Goal: Information Seeking & Learning: Learn about a topic

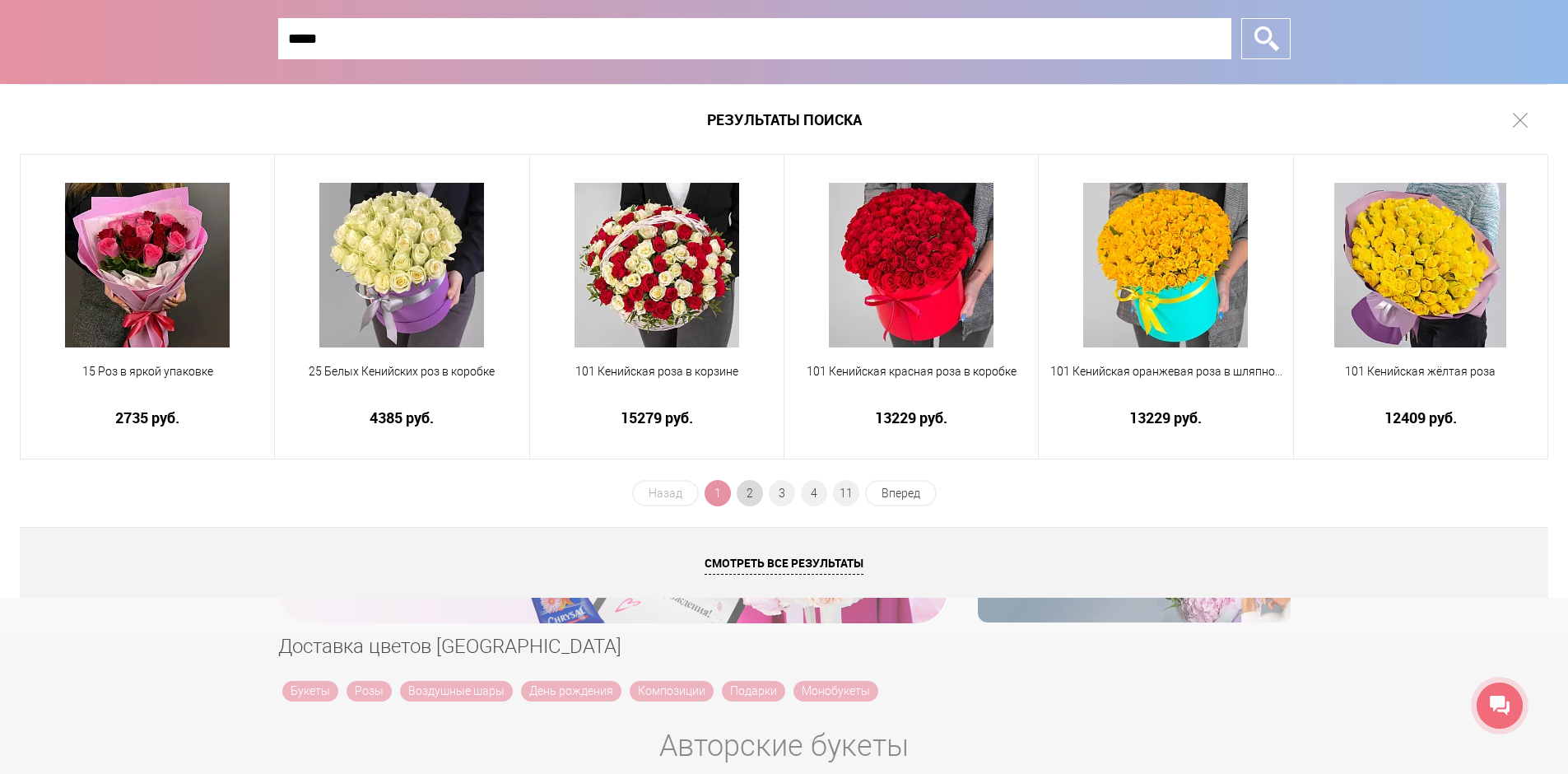
type input "*****"
click at [748, 488] on span "2" at bounding box center [750, 492] width 27 height 27
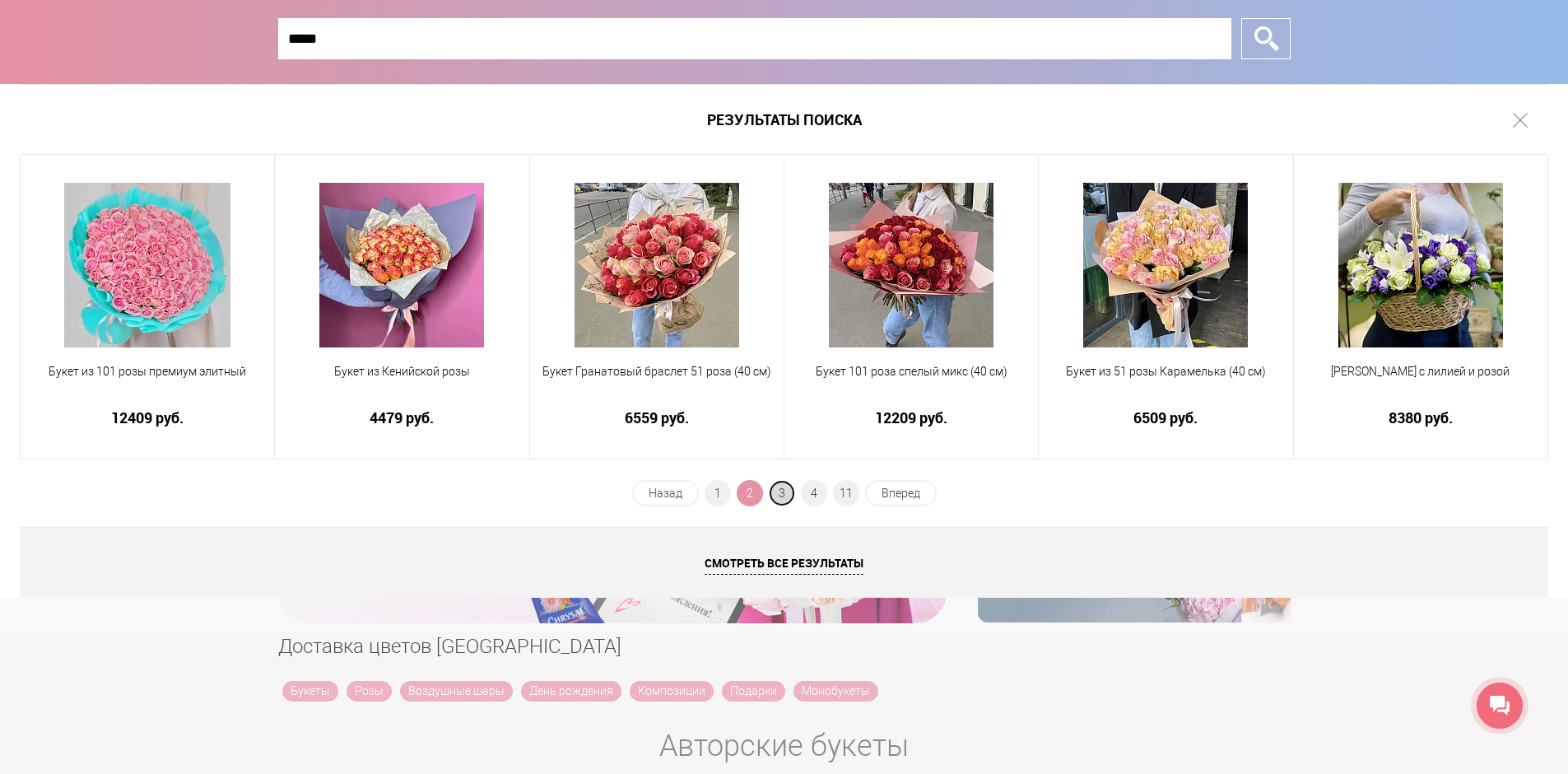
click at [781, 497] on span "3" at bounding box center [782, 492] width 27 height 27
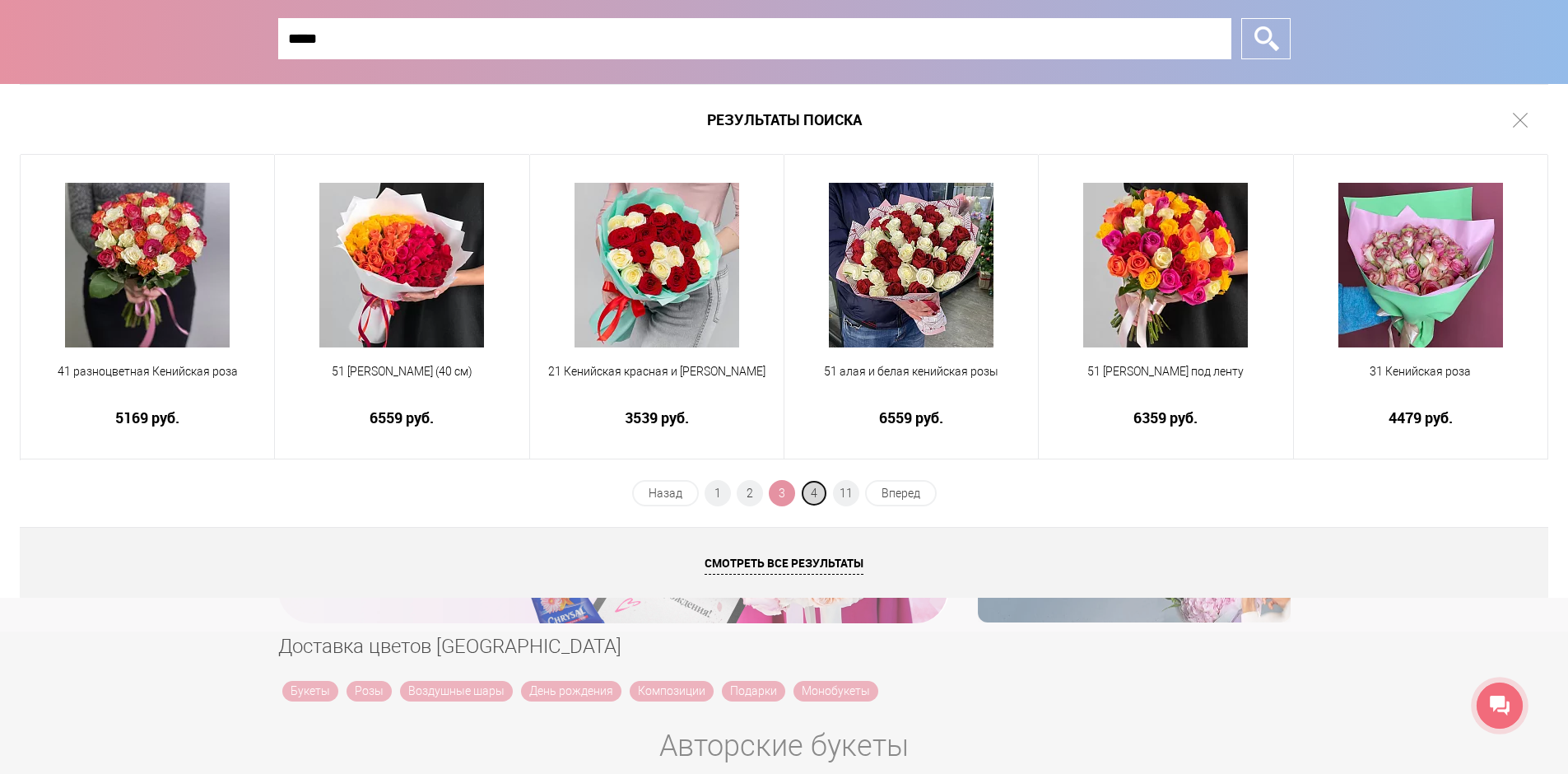
click at [814, 490] on span "4" at bounding box center [814, 492] width 27 height 27
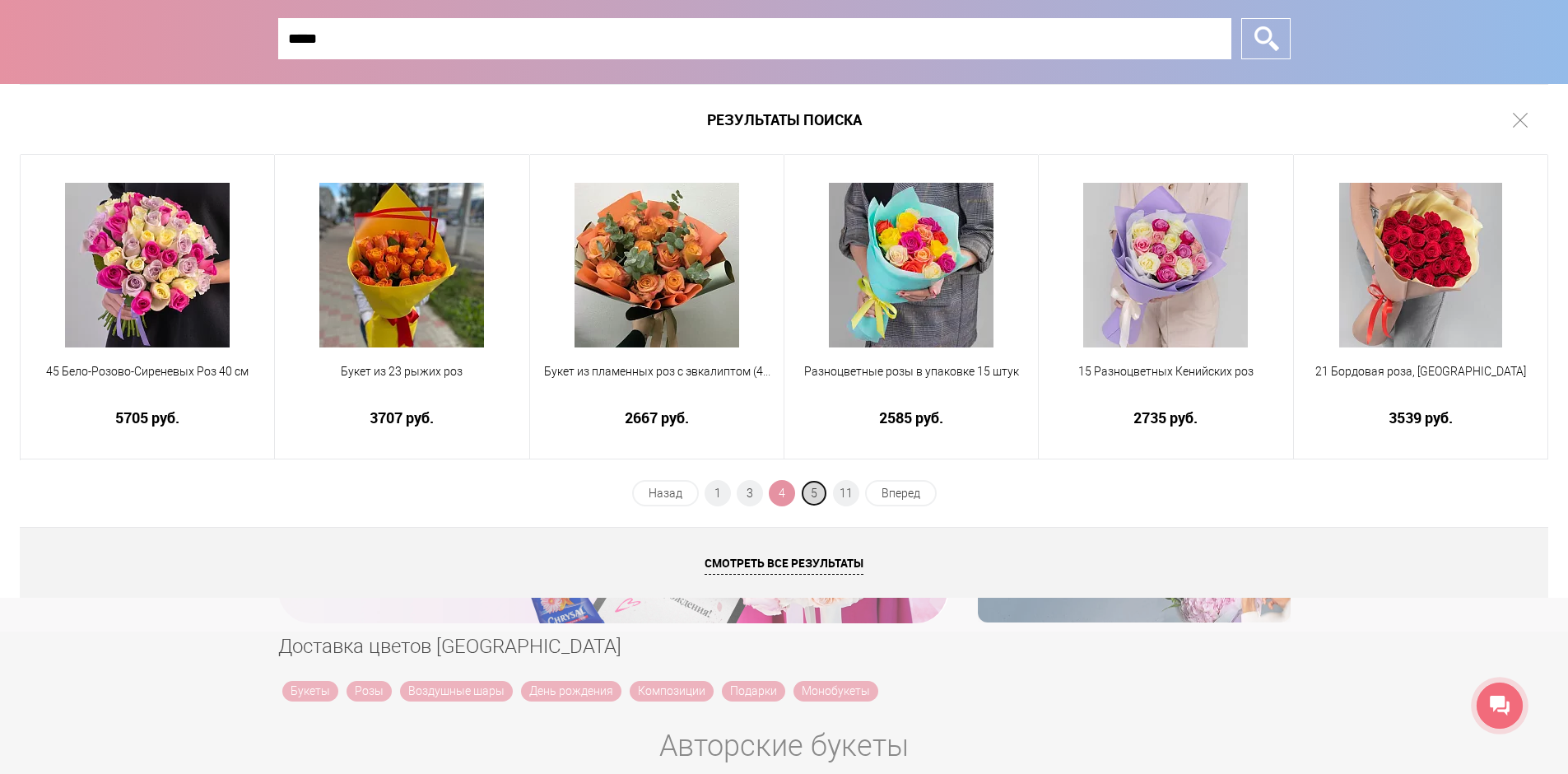
click at [817, 492] on span "5" at bounding box center [814, 492] width 27 height 27
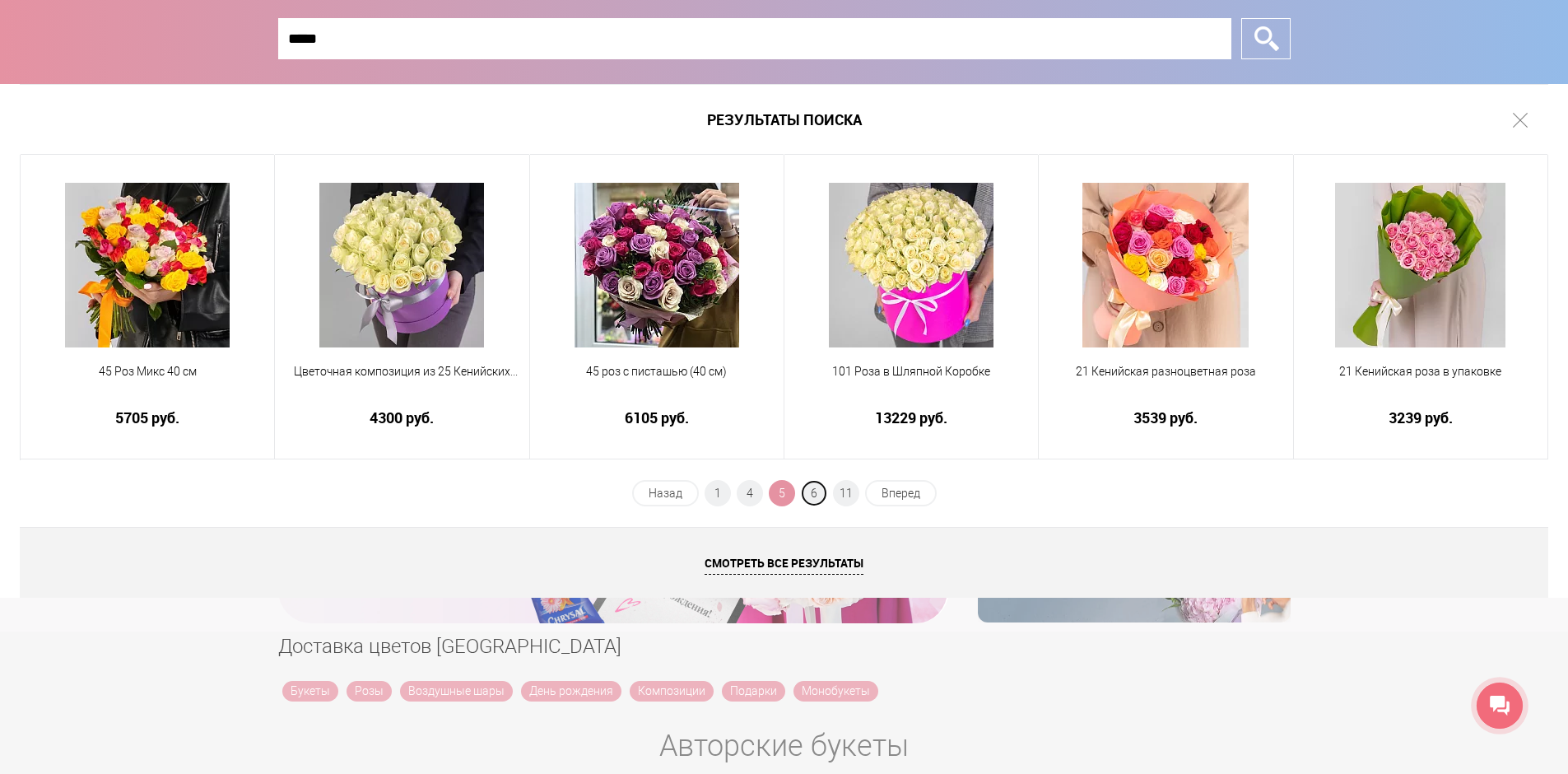
click at [817, 493] on span "6" at bounding box center [814, 492] width 27 height 27
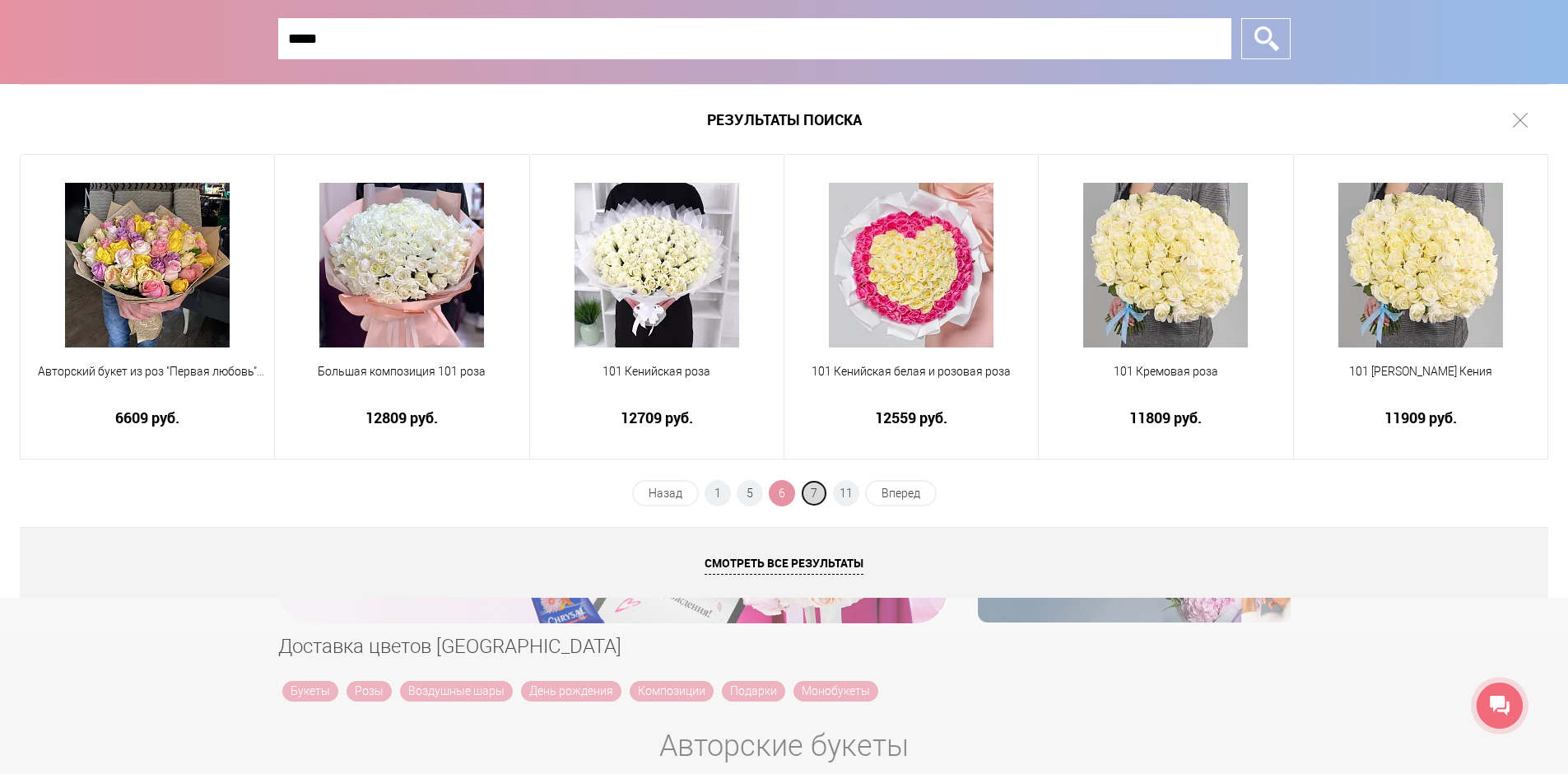
click at [813, 486] on span "7" at bounding box center [814, 492] width 27 height 27
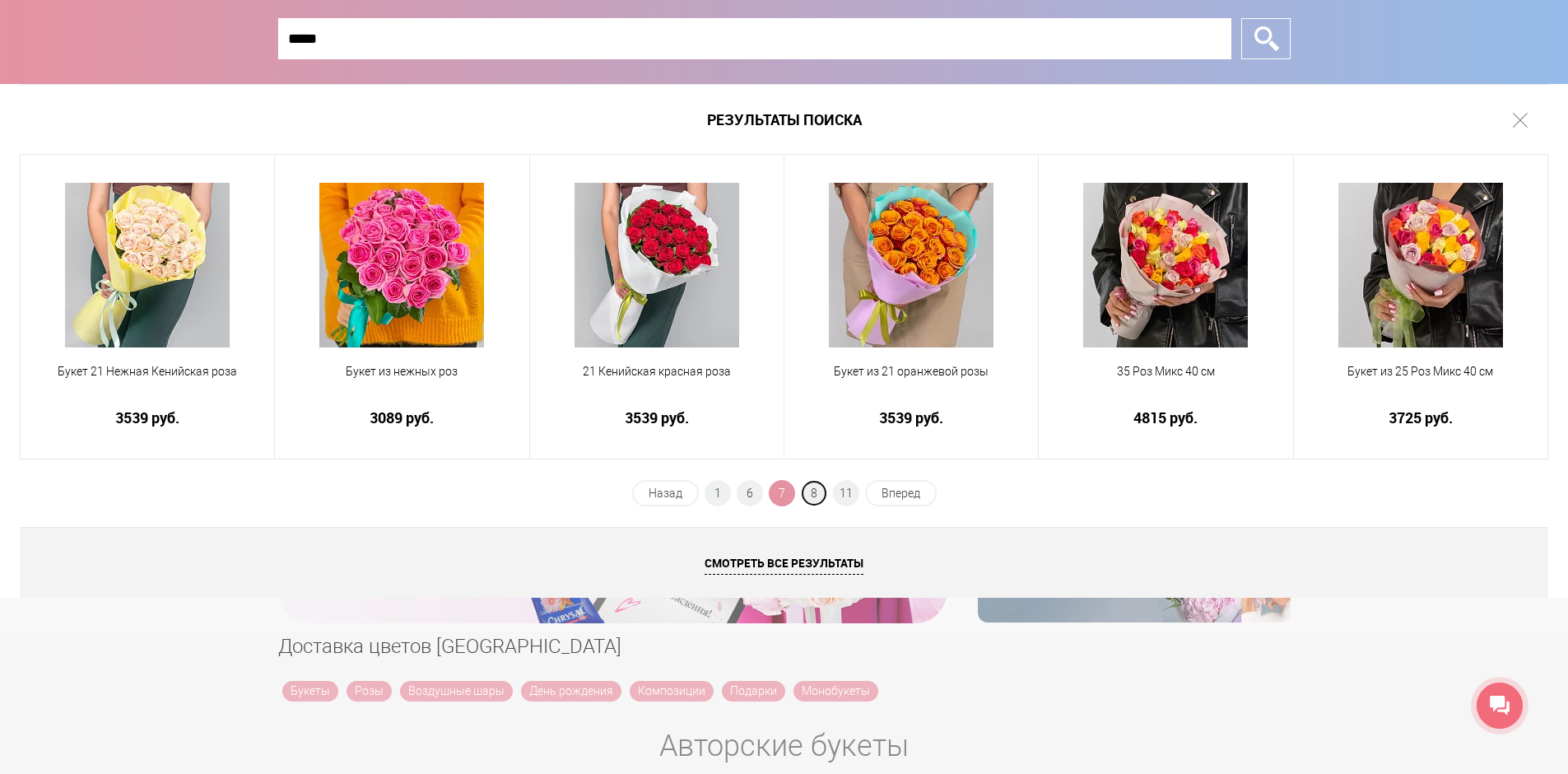
click at [813, 486] on span "8" at bounding box center [814, 492] width 27 height 27
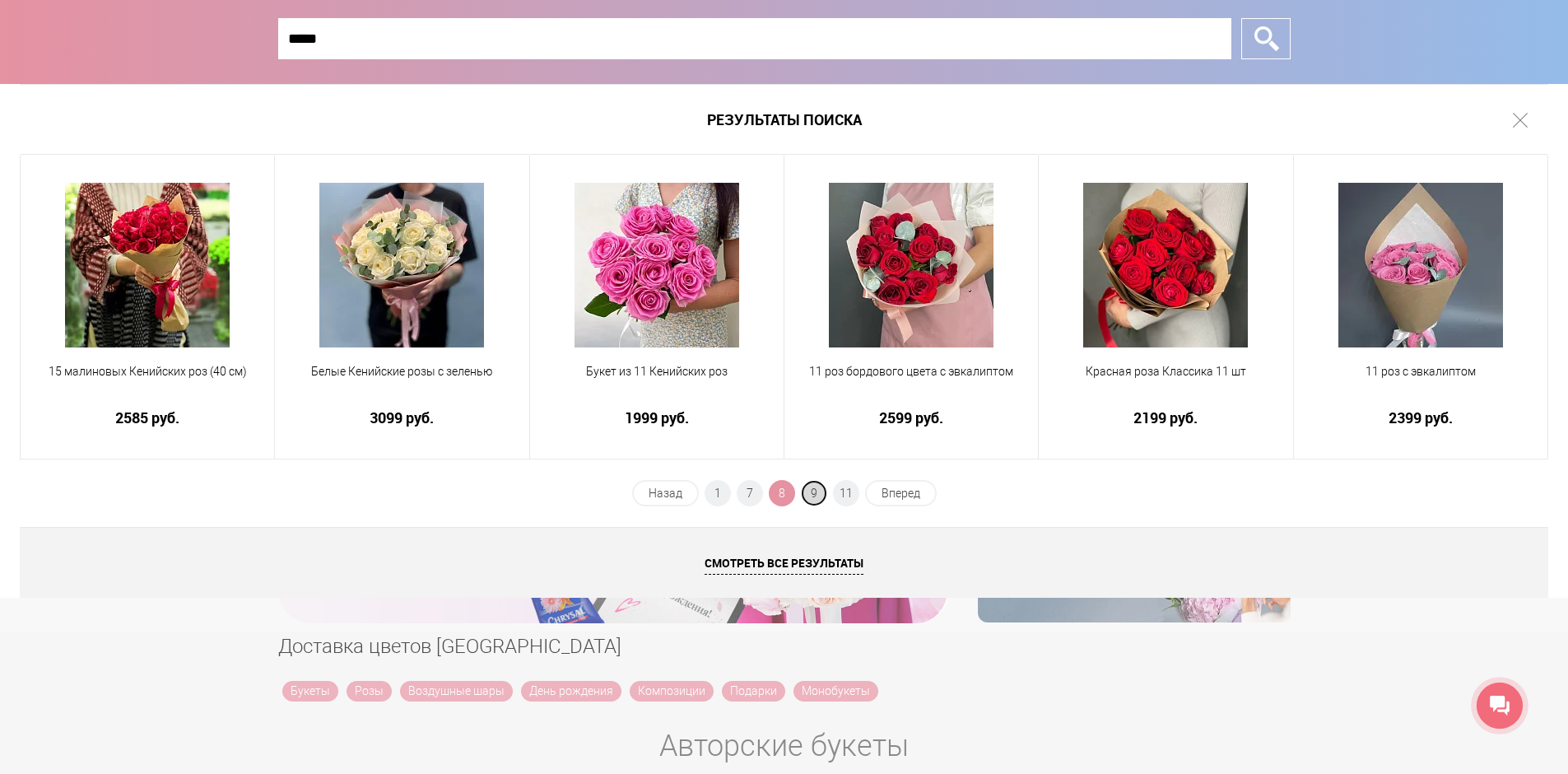
click at [813, 488] on span "9" at bounding box center [814, 492] width 27 height 27
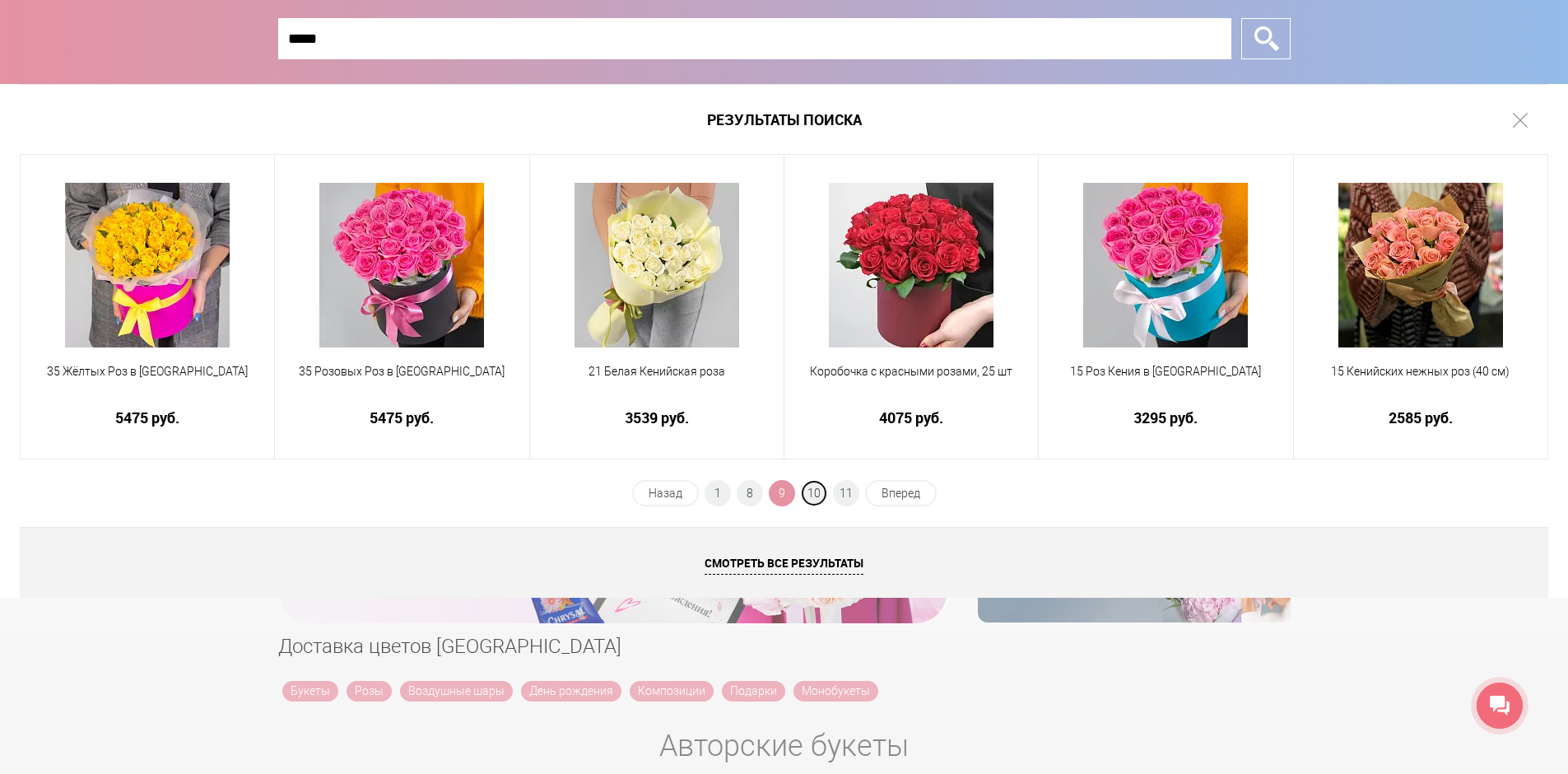
click at [813, 488] on span "10" at bounding box center [814, 492] width 27 height 27
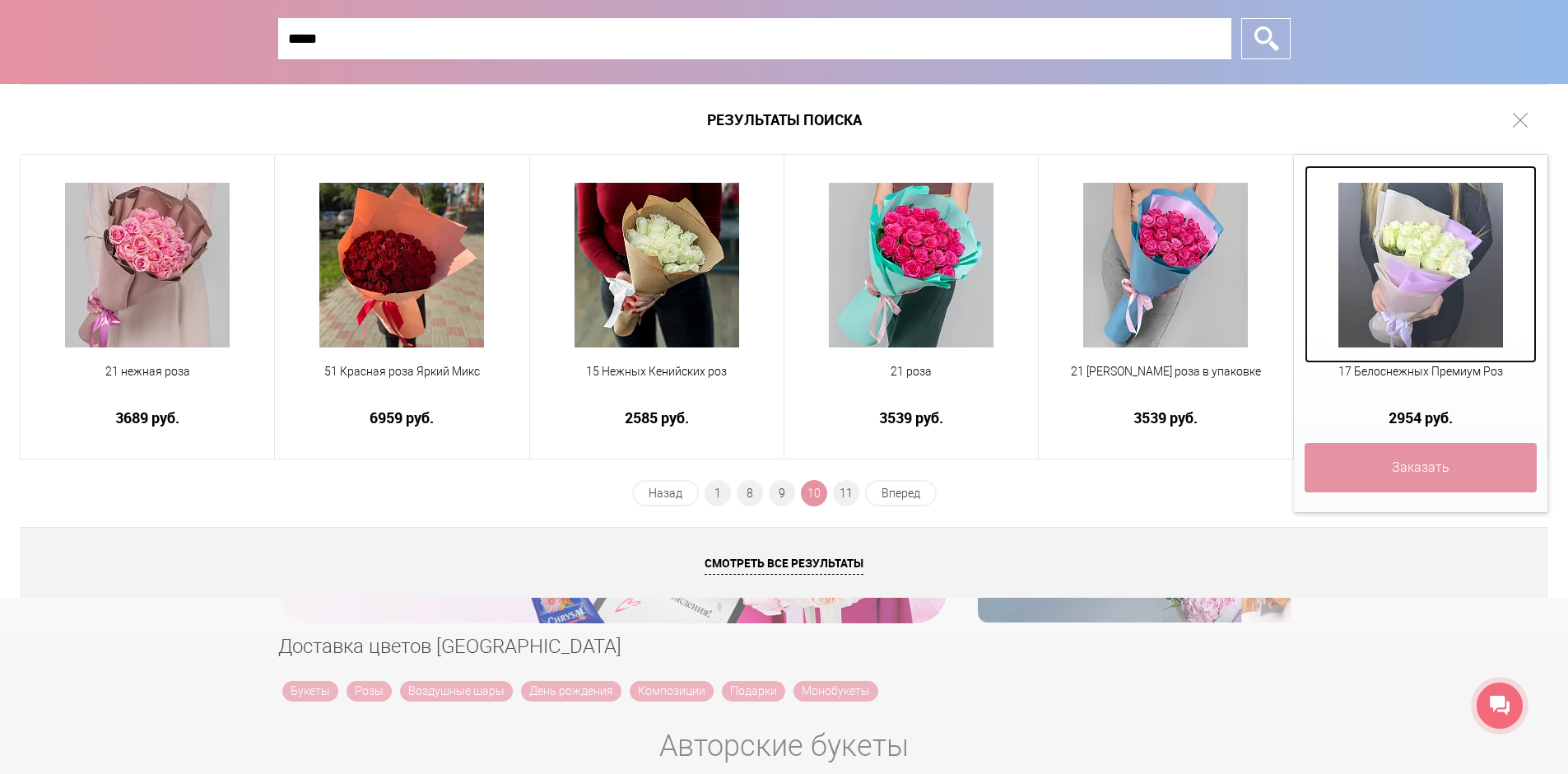
click at [1414, 248] on img at bounding box center [1420, 265] width 164 height 164
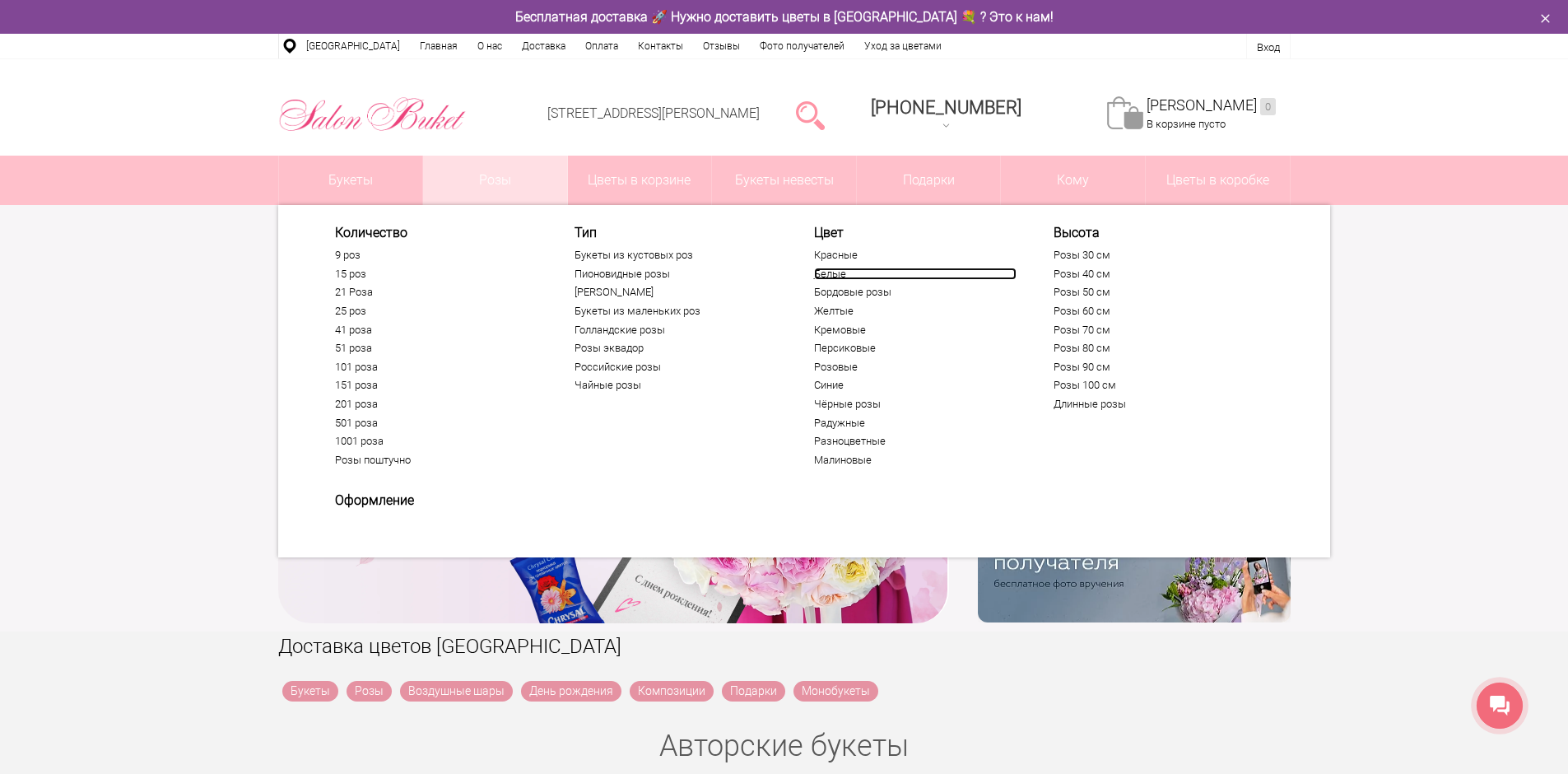
click at [841, 277] on link "Белые" at bounding box center [916, 274] width 203 height 13
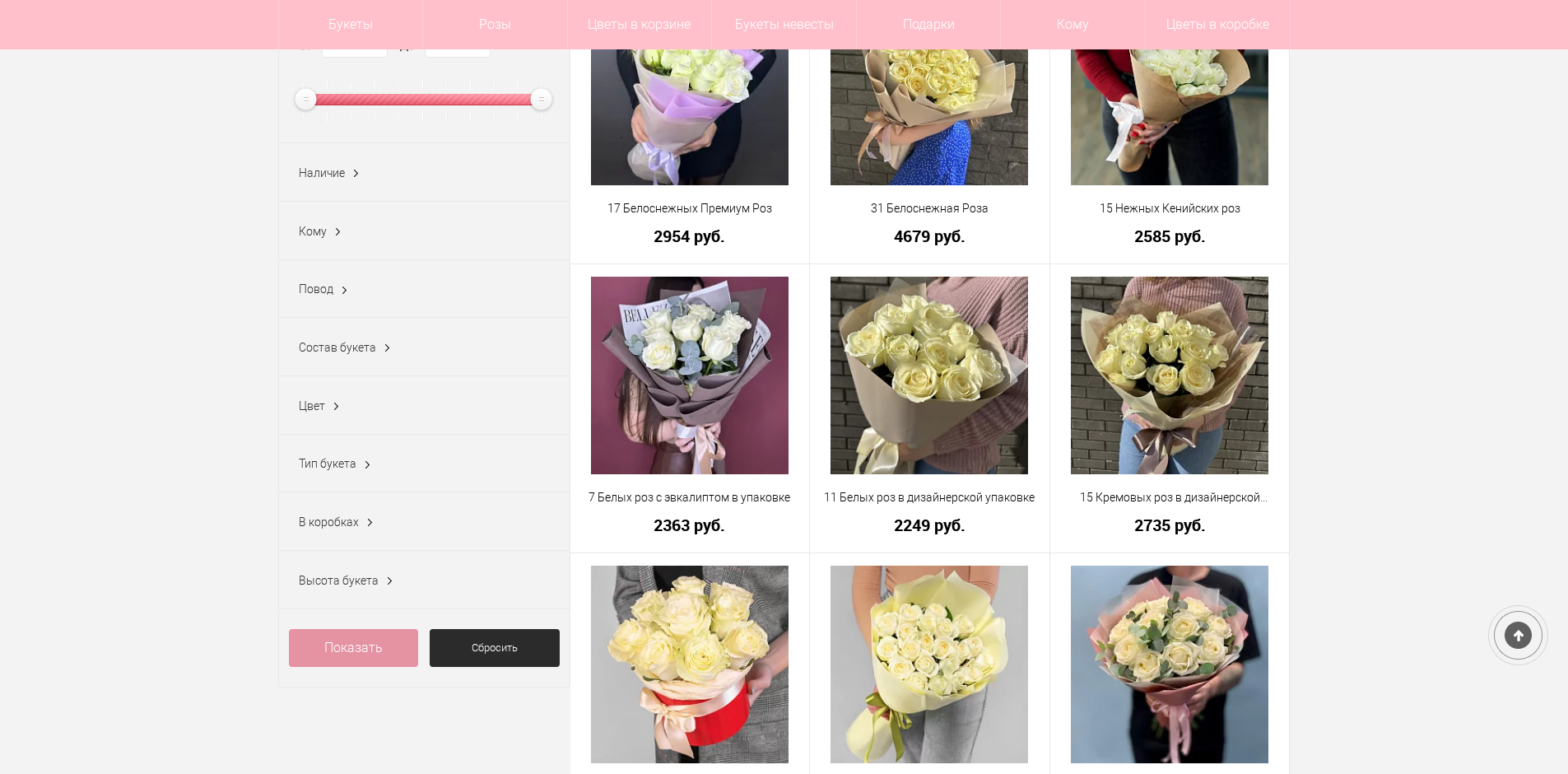
scroll to position [329, 0]
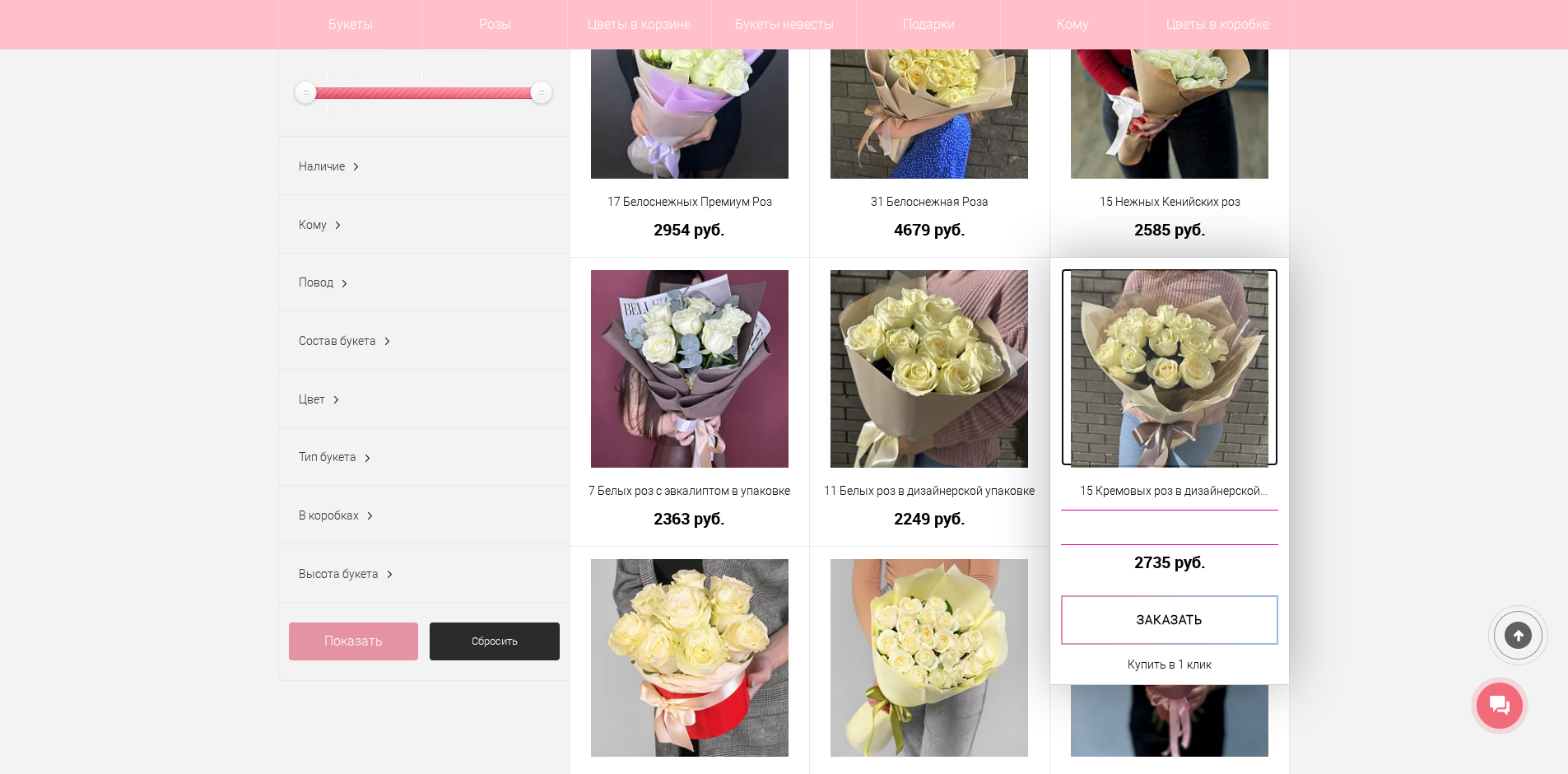
click at [1172, 394] on img at bounding box center [1169, 368] width 198 height 198
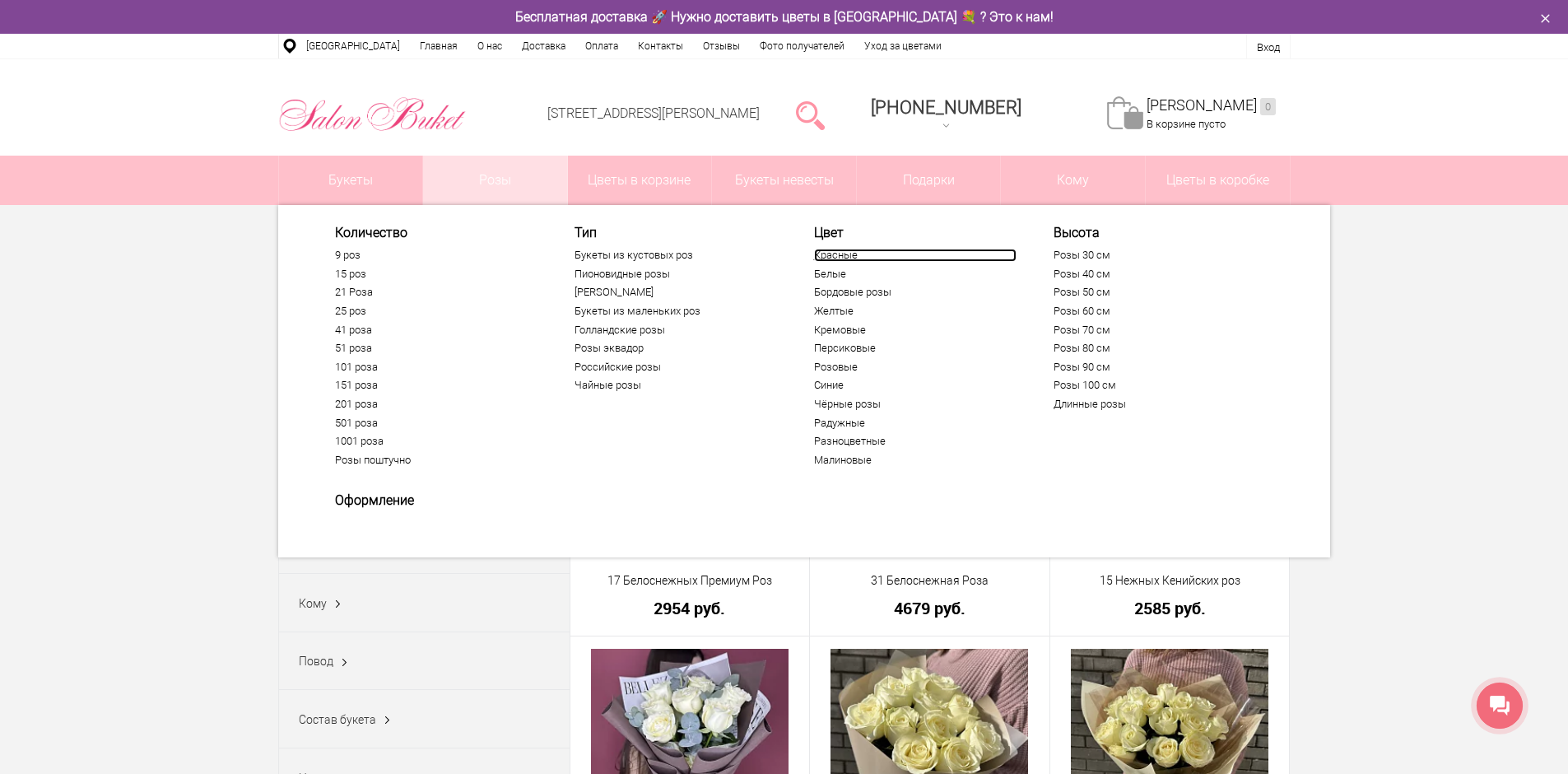
click at [831, 257] on link "Красные" at bounding box center [916, 254] width 203 height 13
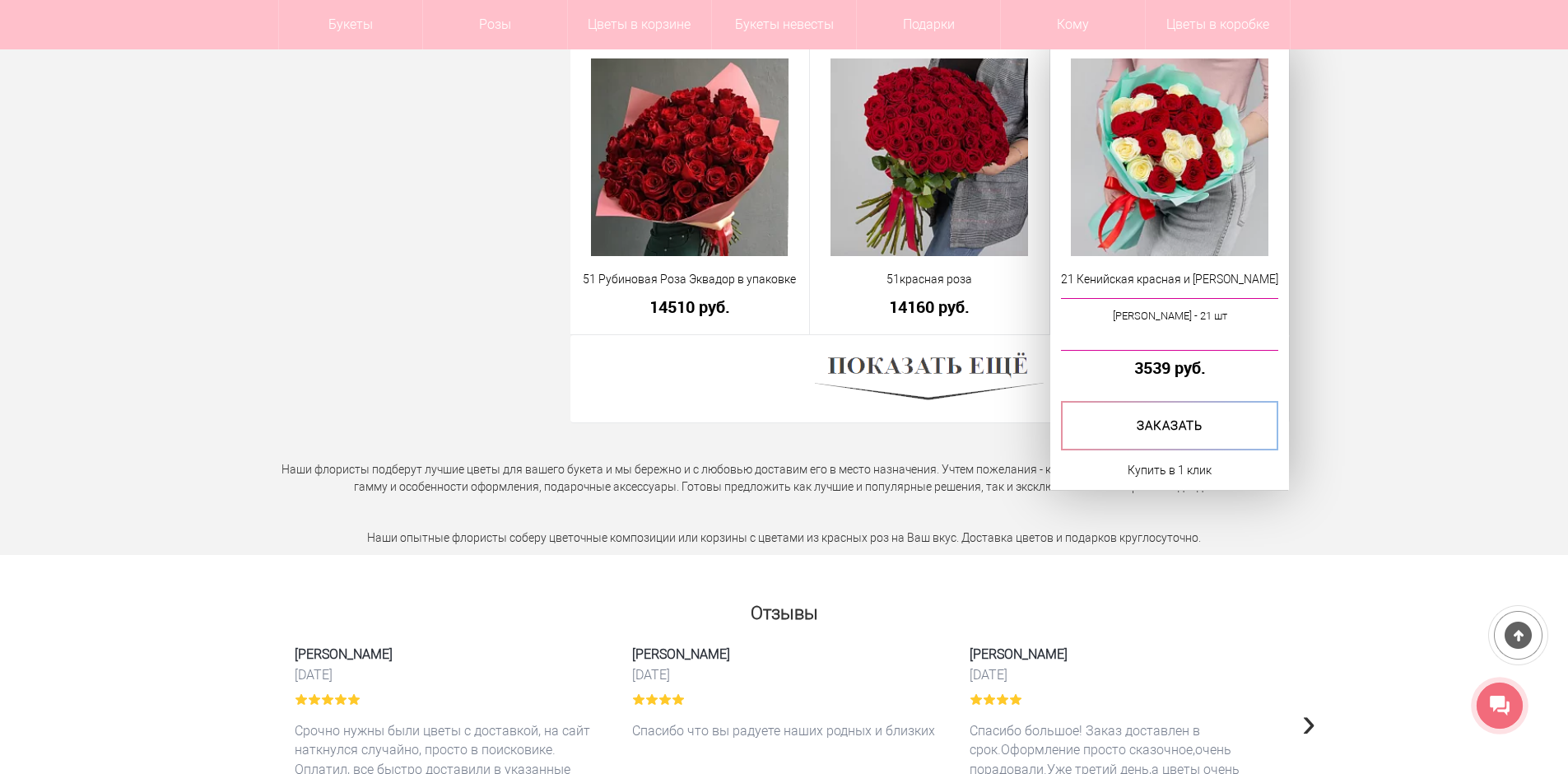
scroll to position [4609, 0]
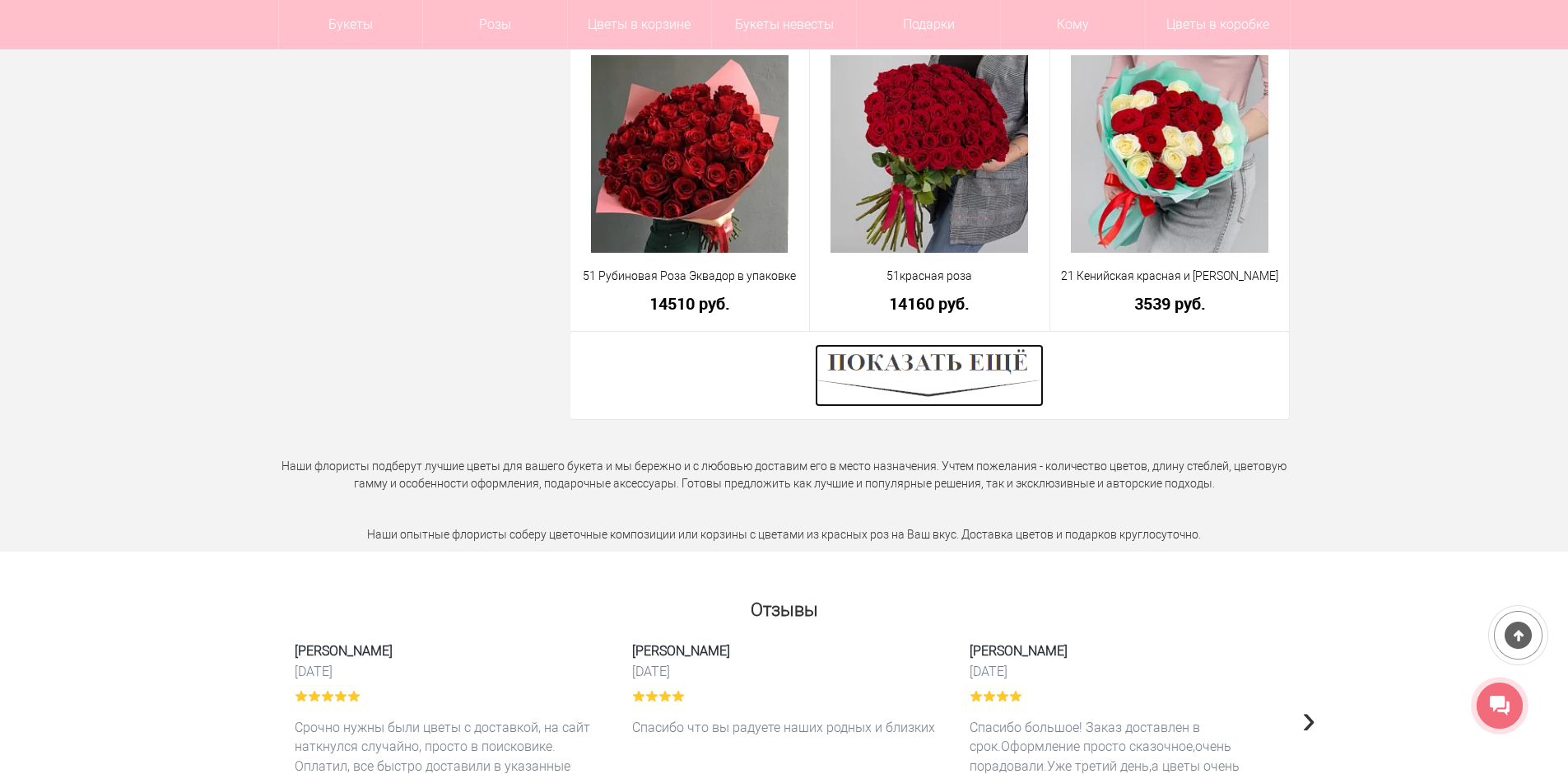
click at [1020, 356] on img at bounding box center [929, 375] width 229 height 63
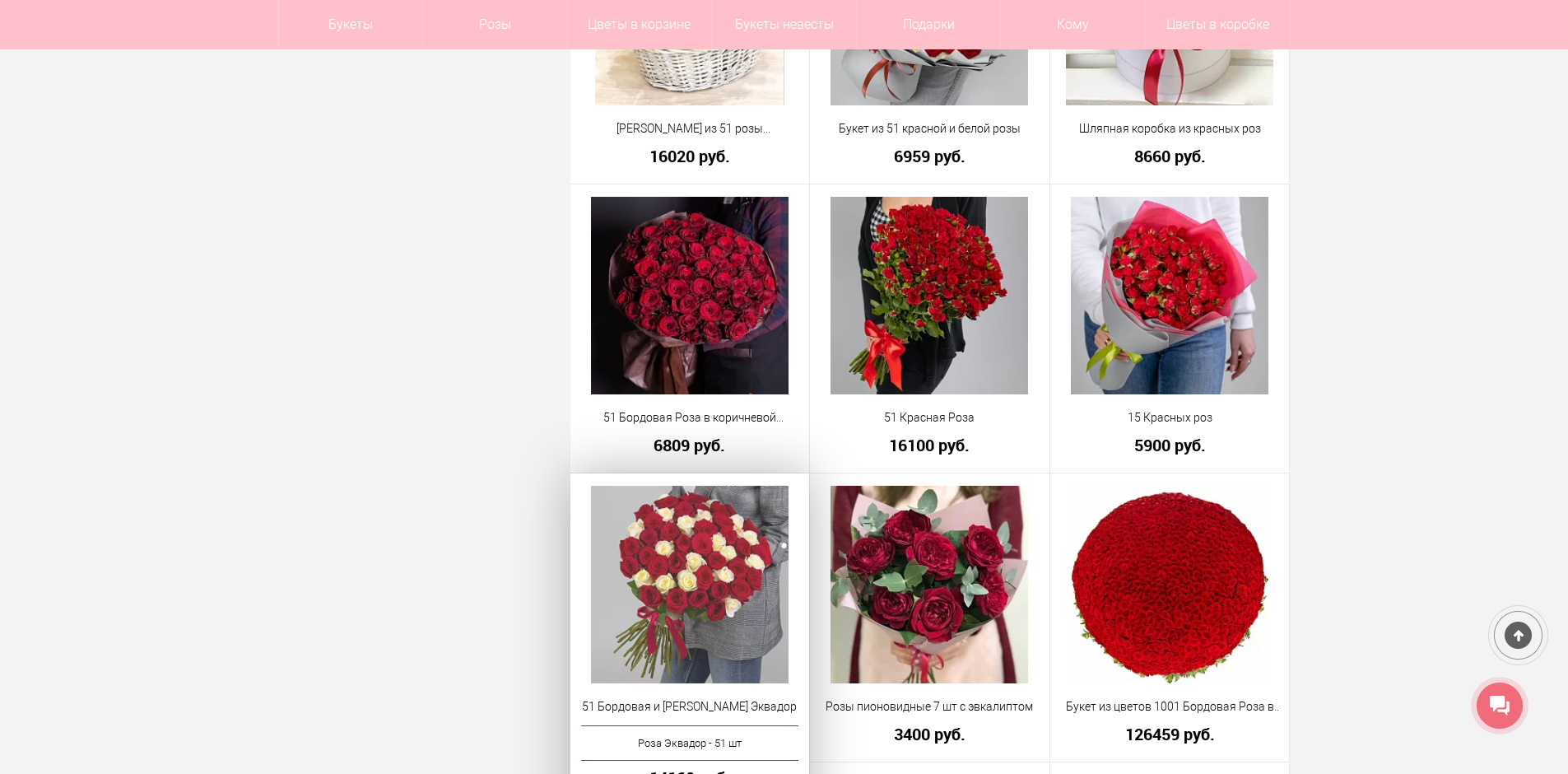
scroll to position [3868, 0]
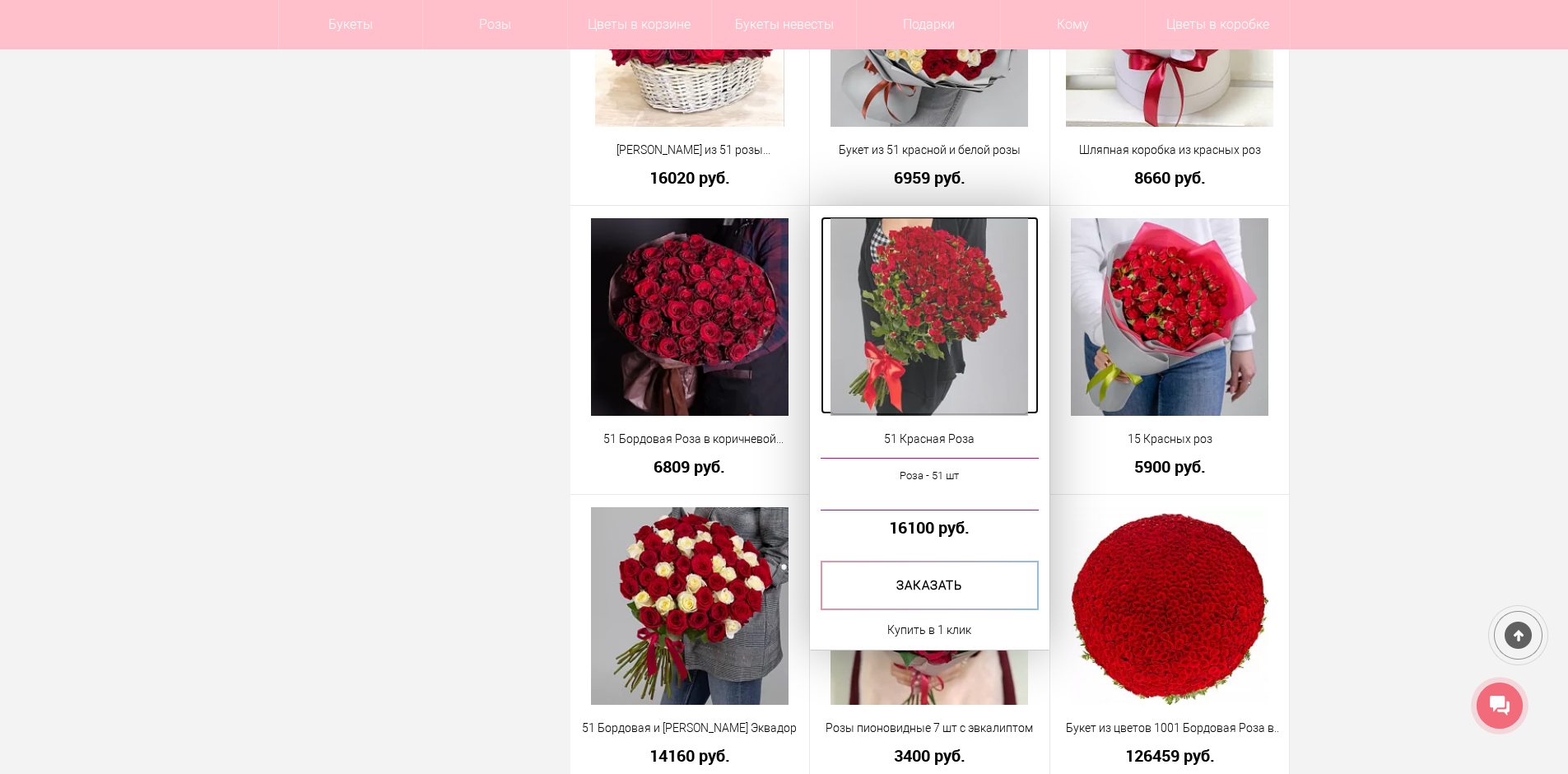
click at [912, 377] on img at bounding box center [929, 316] width 198 height 198
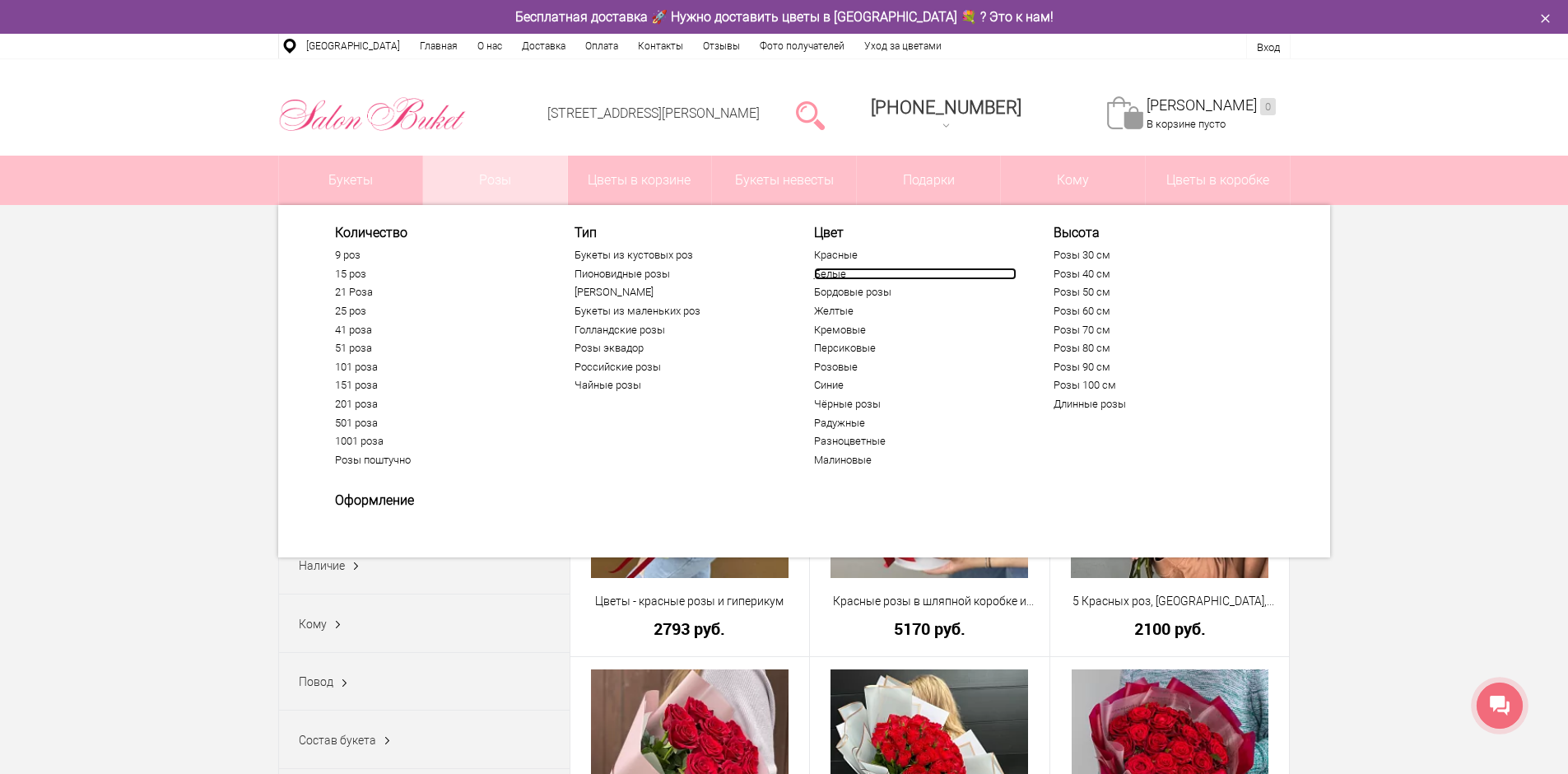
click at [823, 272] on link "Белые" at bounding box center [916, 274] width 203 height 13
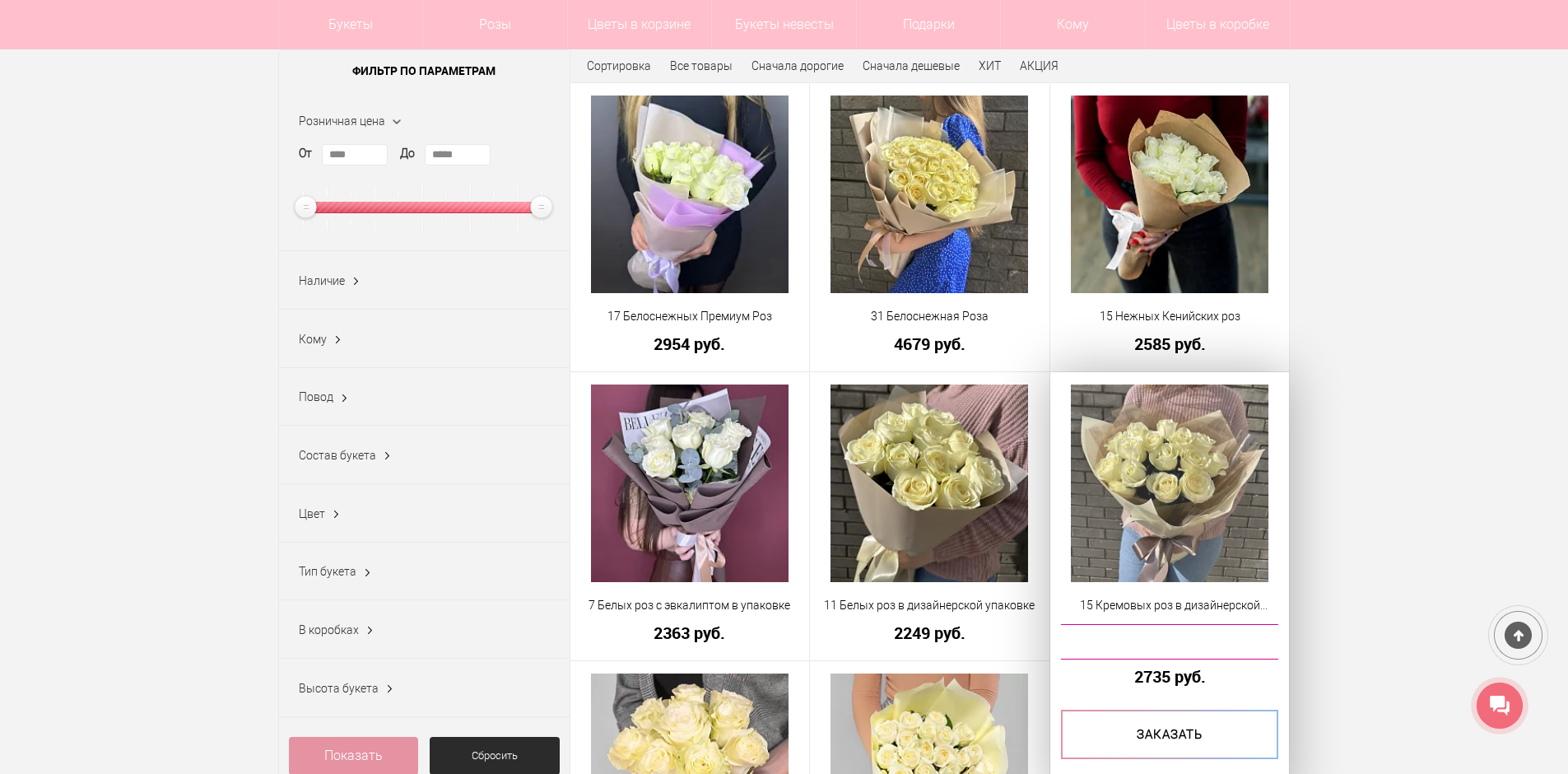
scroll to position [247, 0]
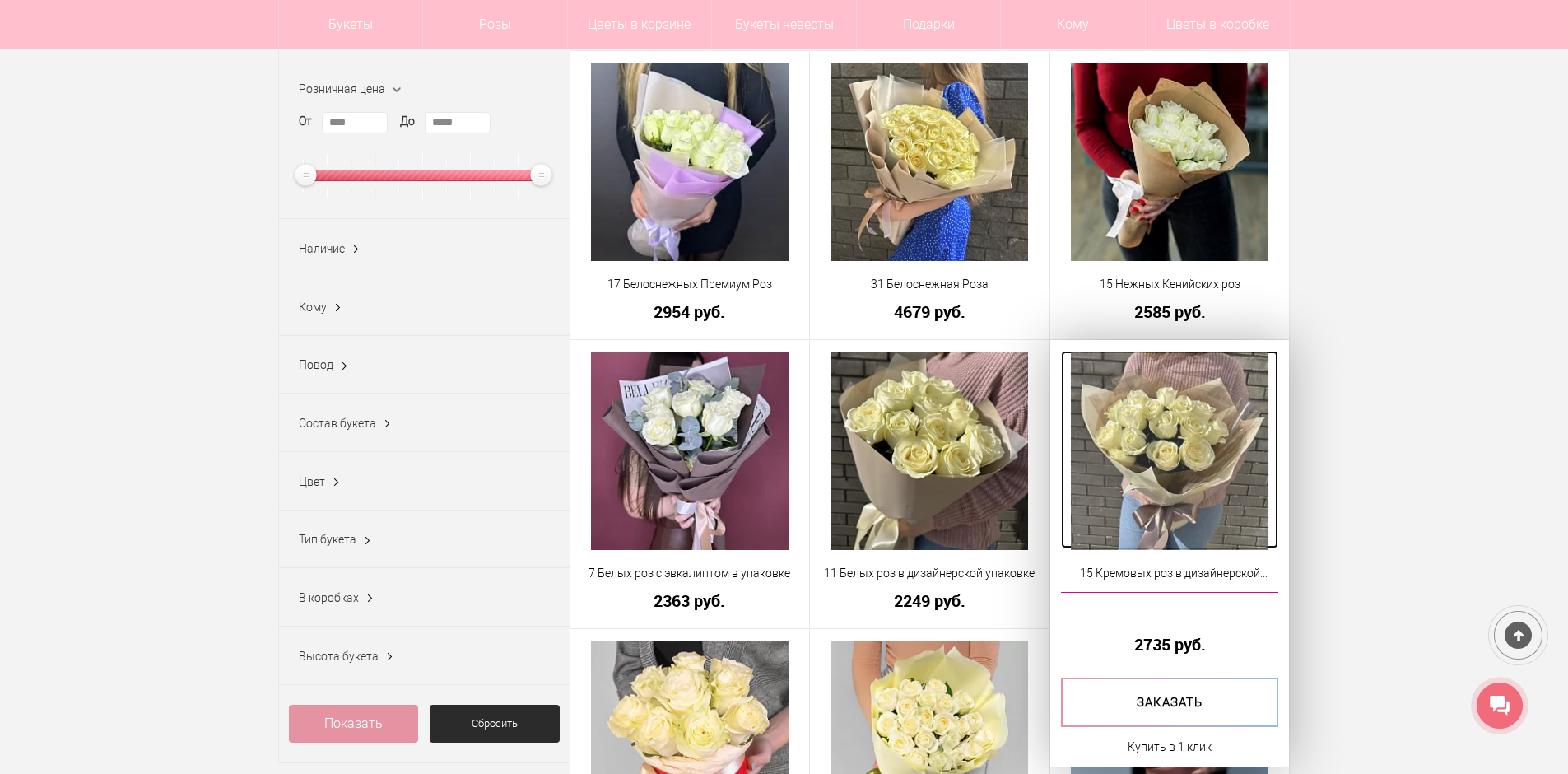
click at [1146, 460] on img at bounding box center [1169, 451] width 198 height 198
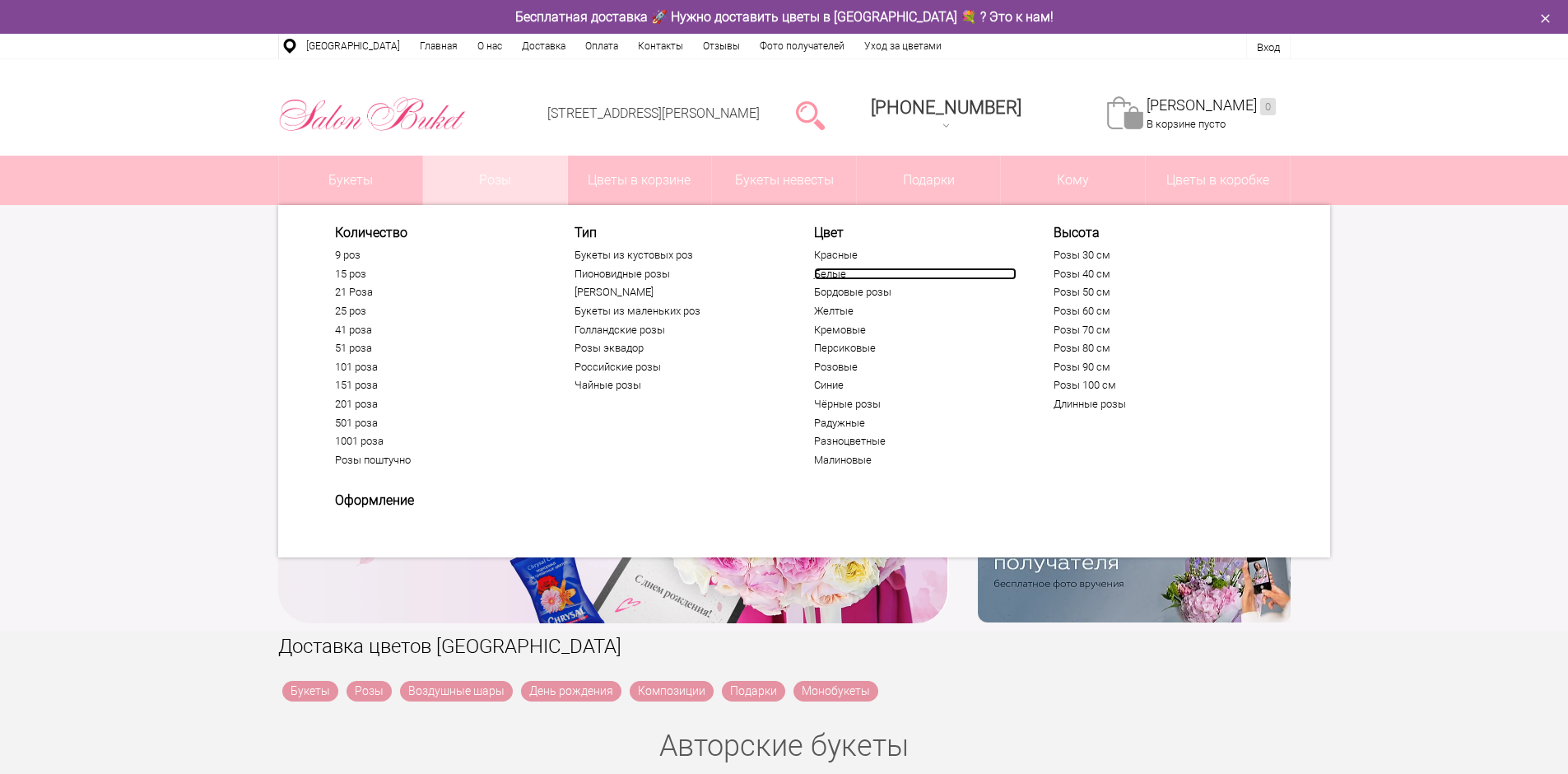
click at [830, 273] on link "Белые" at bounding box center [916, 274] width 203 height 13
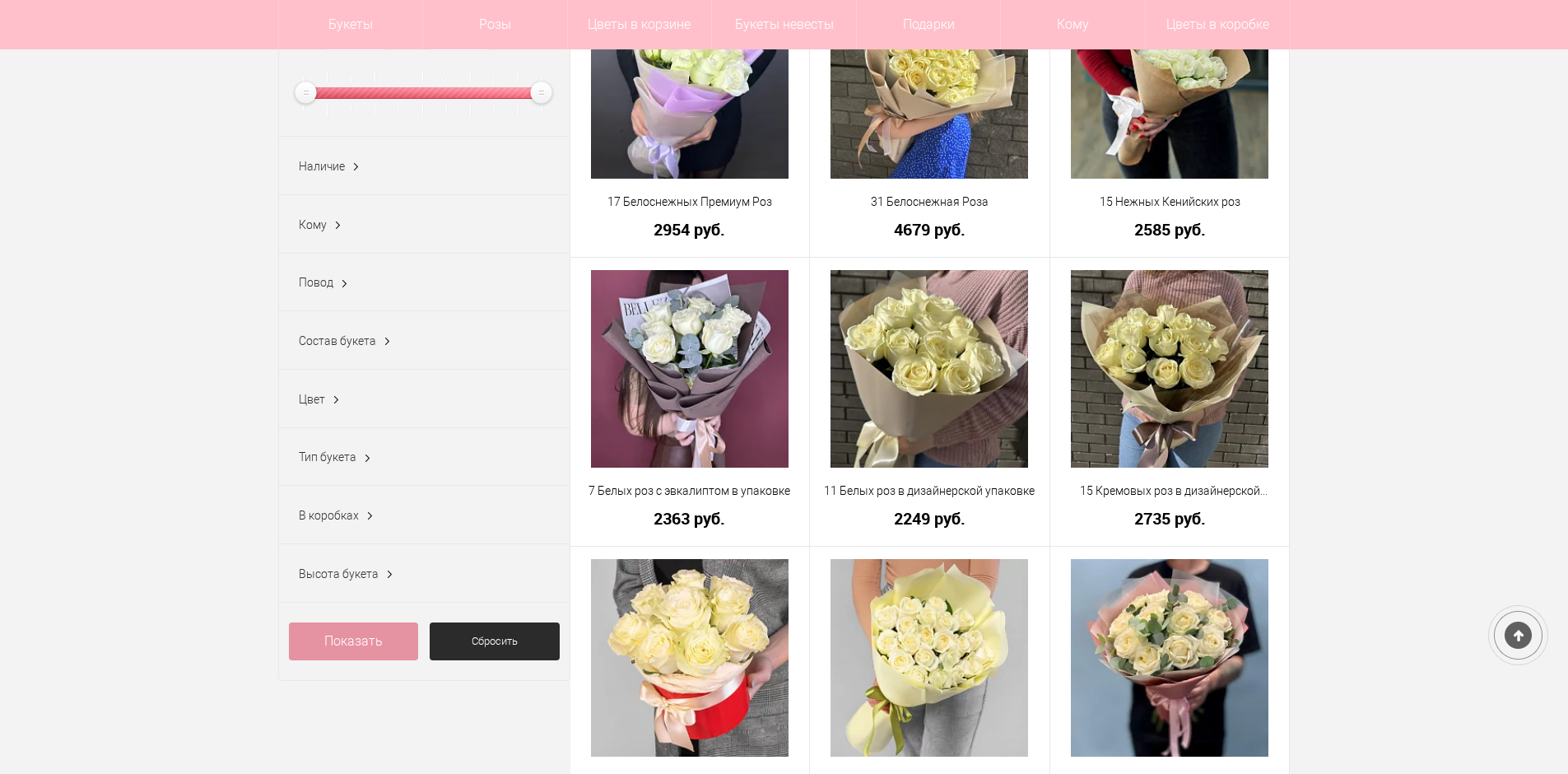
scroll to position [329, 0]
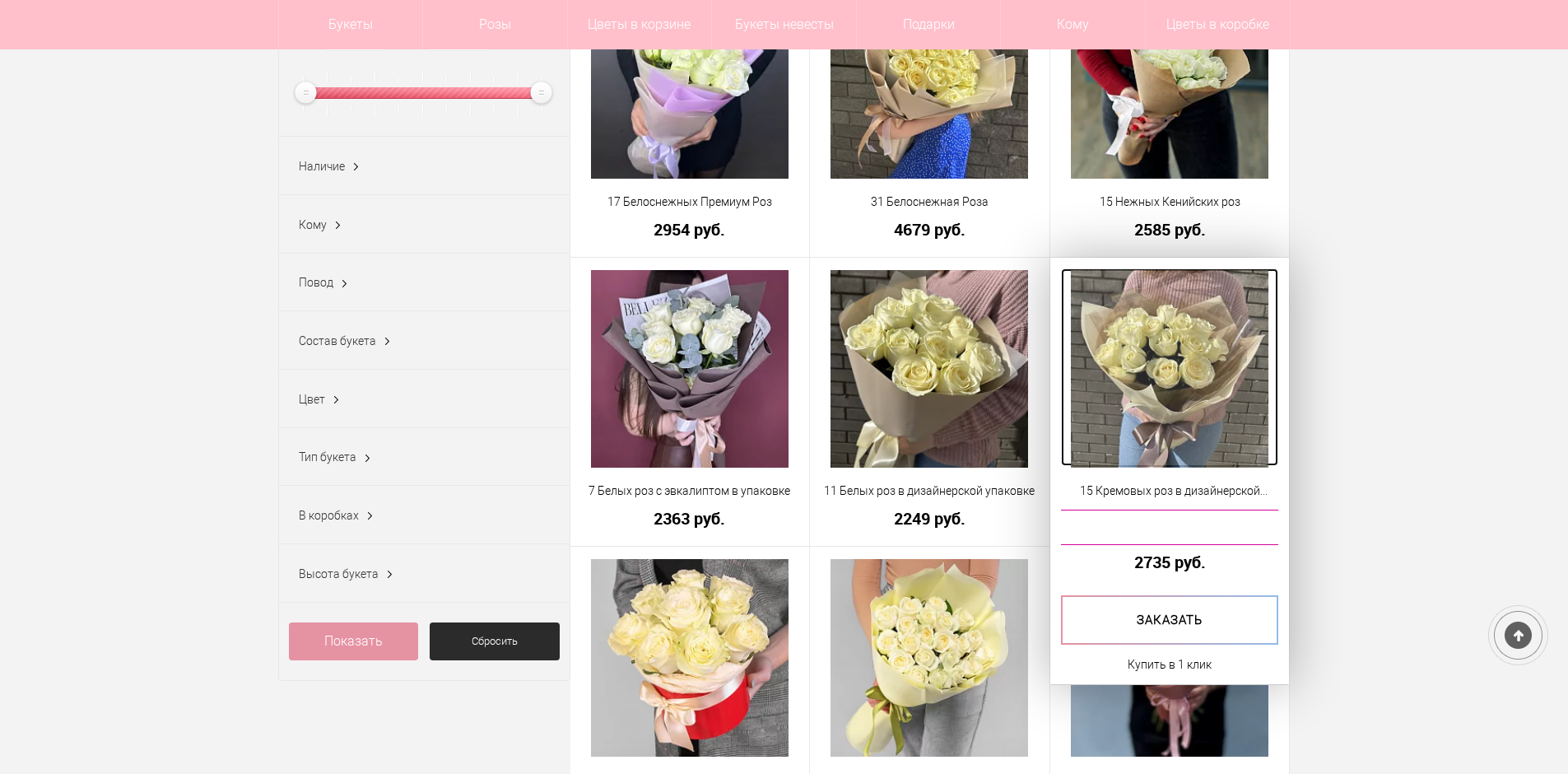
click at [1183, 348] on img at bounding box center [1169, 368] width 198 height 198
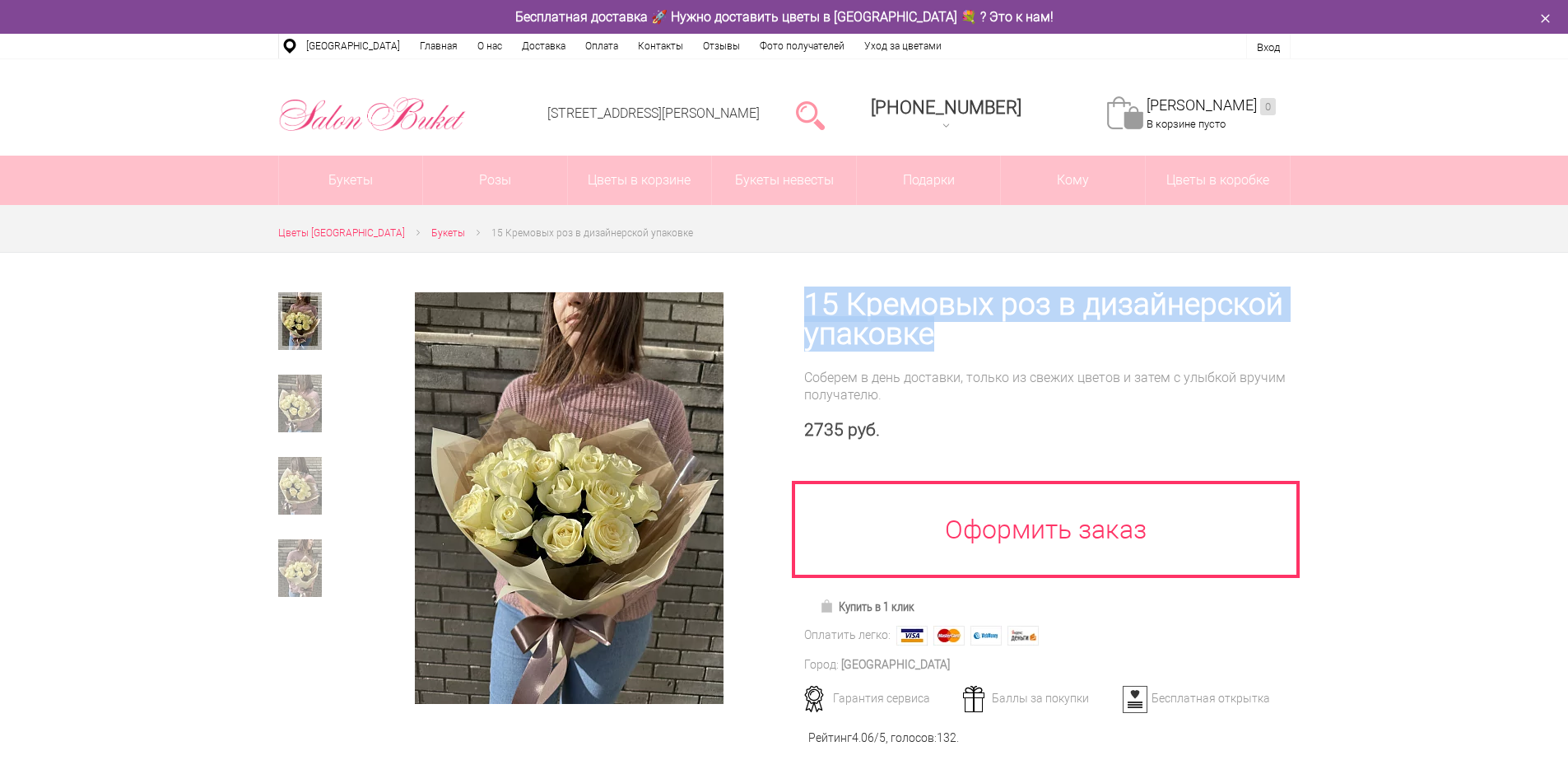
click at [933, 333] on h1 "15 Кремовых роз в дизайнерской упаковке" at bounding box center [1048, 319] width 487 height 59
click at [962, 378] on div "Соберем в день доставки, только из свежих цветов и затем с улыбкой вручим получ…" at bounding box center [1048, 385] width 487 height 34
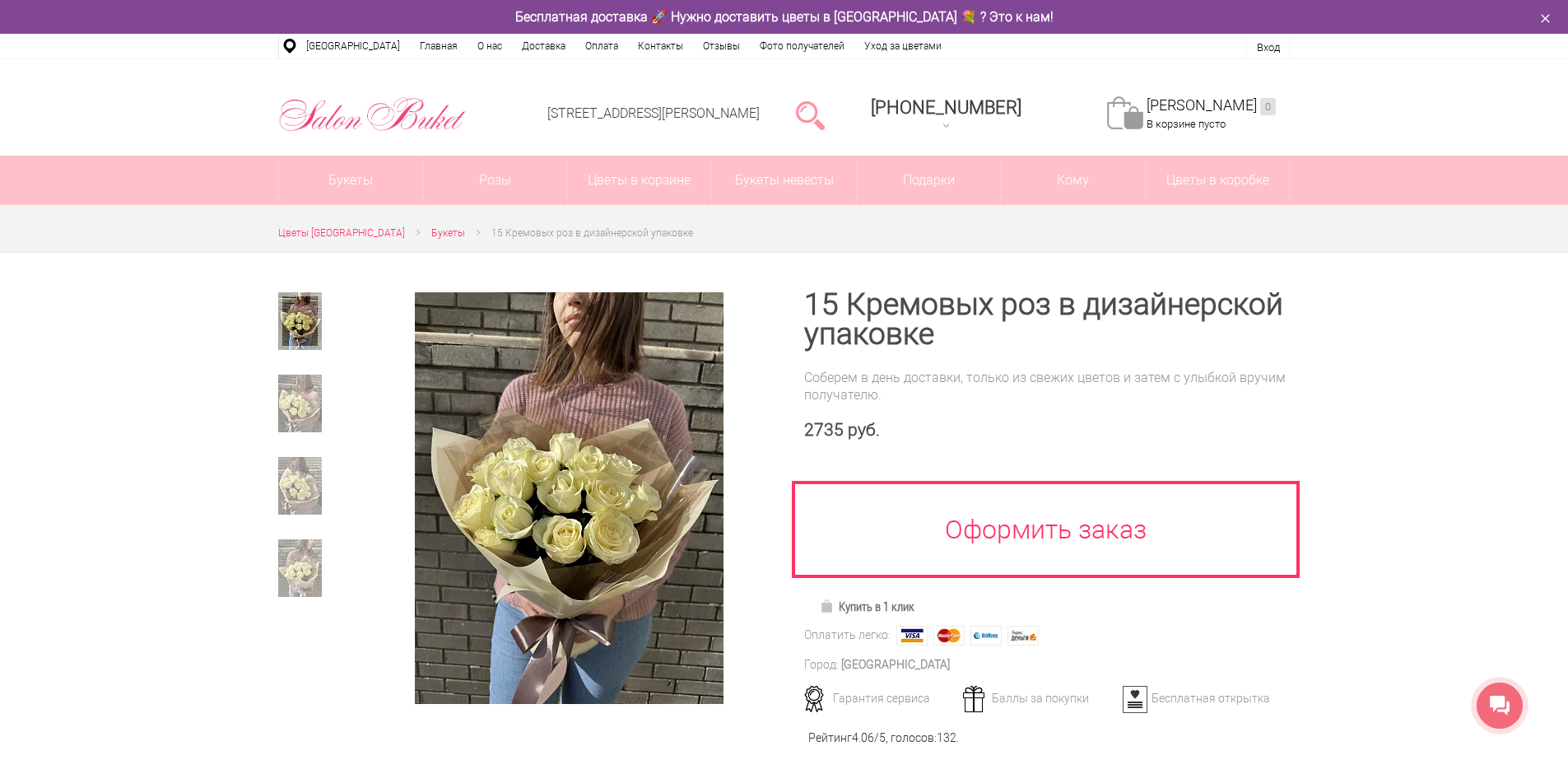
drag, startPoint x: 801, startPoint y: 298, endPoint x: 985, endPoint y: 363, distance: 195.1
click at [987, 364] on div "15 Кремовых роз в дизайнерской упаковке Соберем в день доставки, только из свеж…" at bounding box center [1038, 509] width 506 height 513
drag, startPoint x: 946, startPoint y: 337, endPoint x: 874, endPoint y: 303, distance: 79.6
click at [944, 337] on h1 "15 Кремовых роз в дизайнерской упаковке" at bounding box center [1048, 319] width 487 height 59
click at [800, 300] on div "15 Кремовых роз в дизайнерской упаковке Соберем в день доставки, только из свеж…" at bounding box center [1038, 509] width 506 height 513
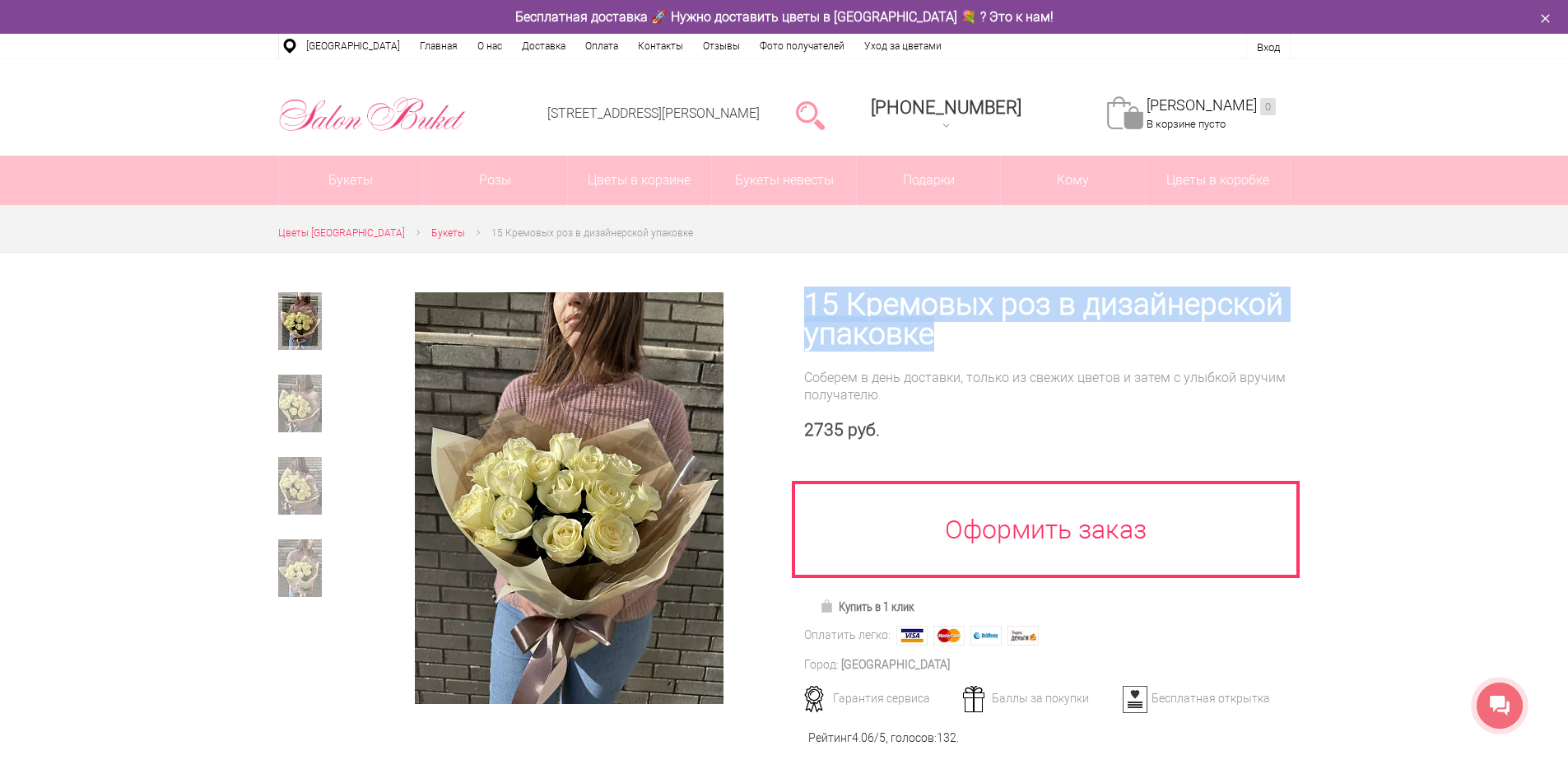
drag, startPoint x: 807, startPoint y: 299, endPoint x: 916, endPoint y: 333, distance: 114.2
click at [945, 341] on div "15 Кремовых роз в дизайнерской упаковке Соберем в день доставки, только из свеж…" at bounding box center [1038, 509] width 506 height 513
copy h1 "15 Кремовых роз в дизайнерской упаковке"
drag, startPoint x: 834, startPoint y: 387, endPoint x: 823, endPoint y: 354, distance: 34.8
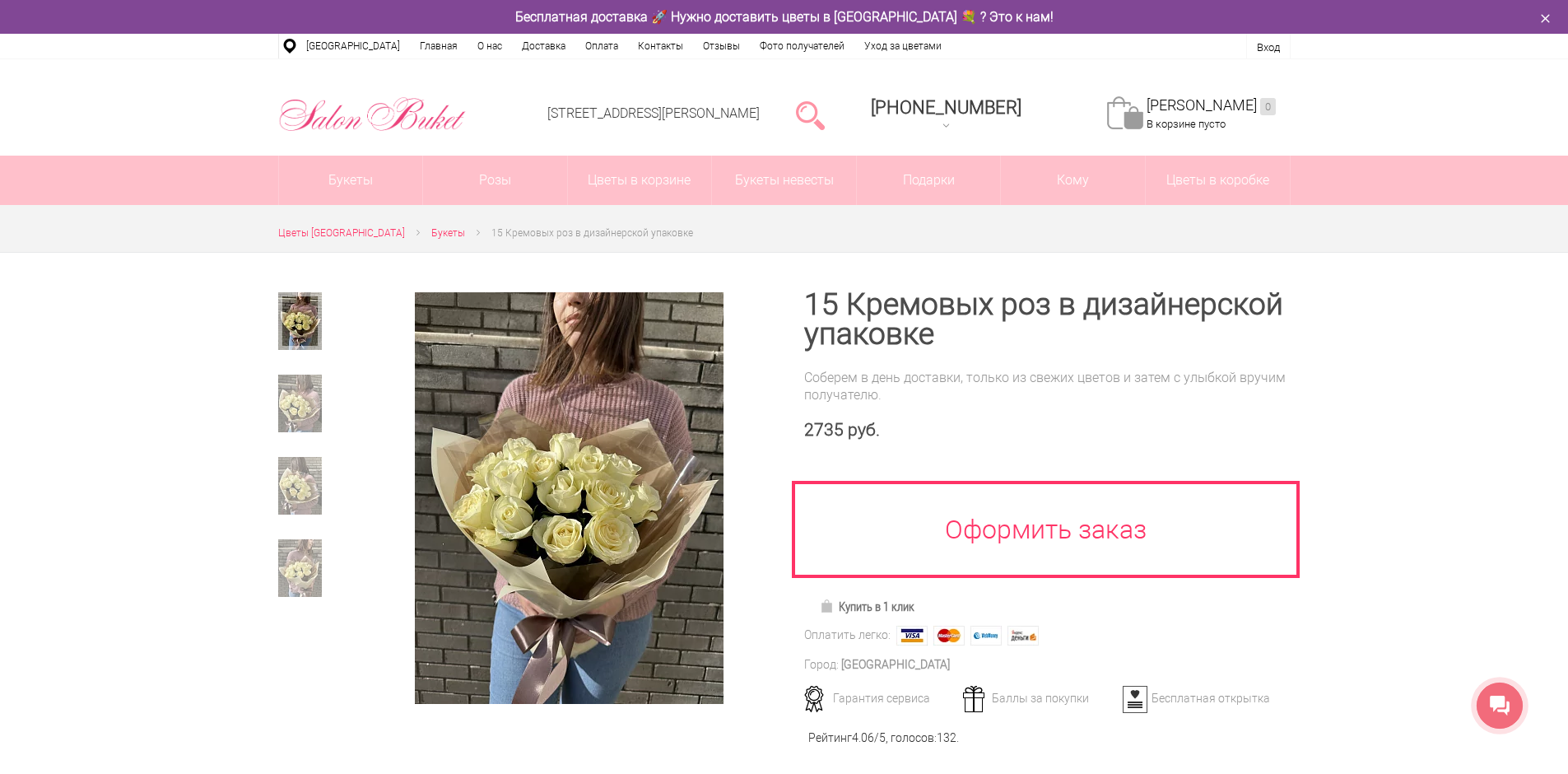
click at [834, 387] on div "Соберем в день доставки, только из свежих цветов и затем с улыбкой вручим получ…" at bounding box center [1048, 385] width 487 height 34
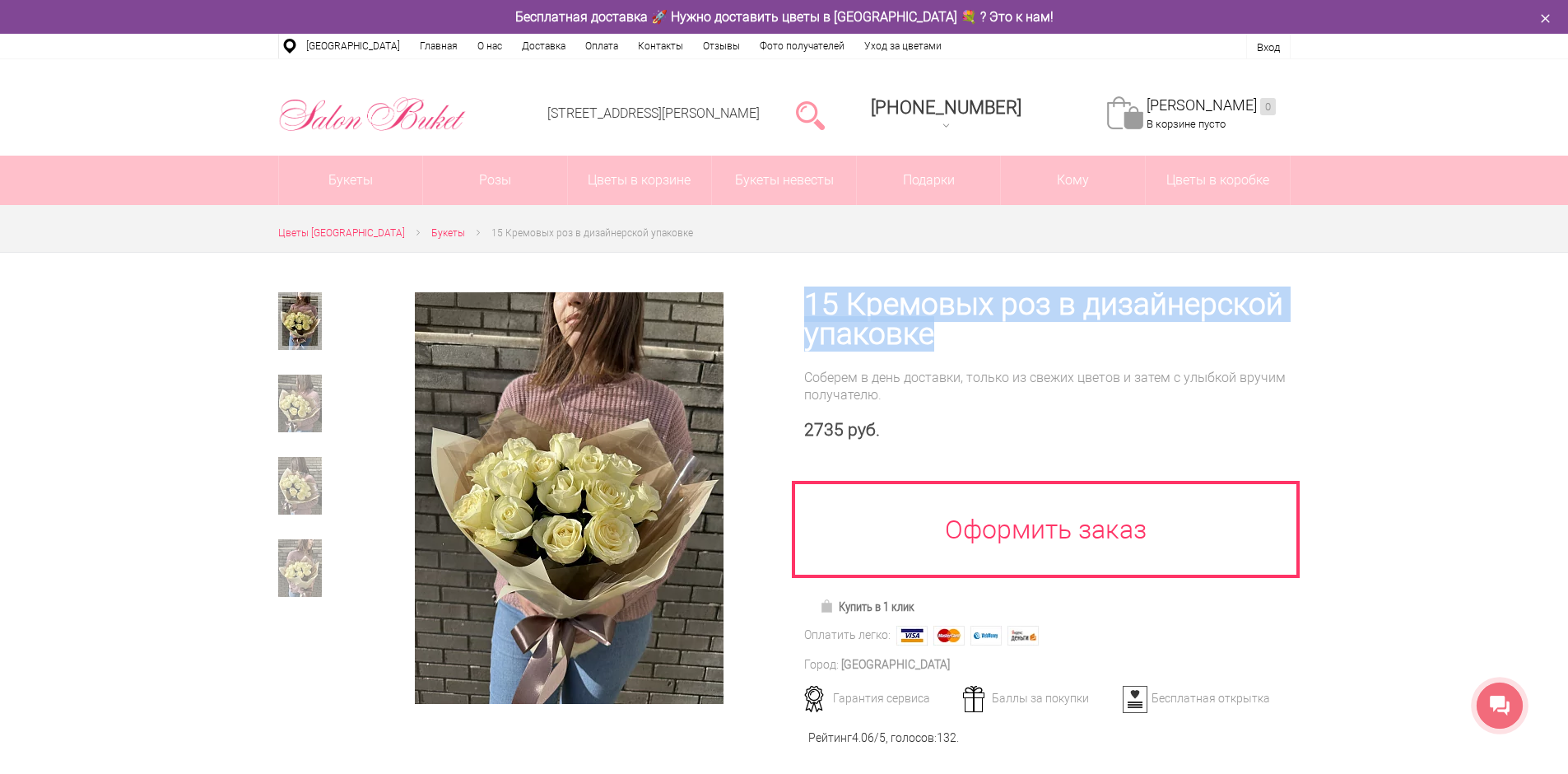
drag, startPoint x: 806, startPoint y: 298, endPoint x: 915, endPoint y: 336, distance: 115.4
click at [932, 333] on h1 "15 Кремовых роз в дизайнерской упаковке" at bounding box center [1048, 319] width 487 height 59
copy h1 "15 Кремовых роз в дизайнерской упаковке"
